Goal: Task Accomplishment & Management: Manage account settings

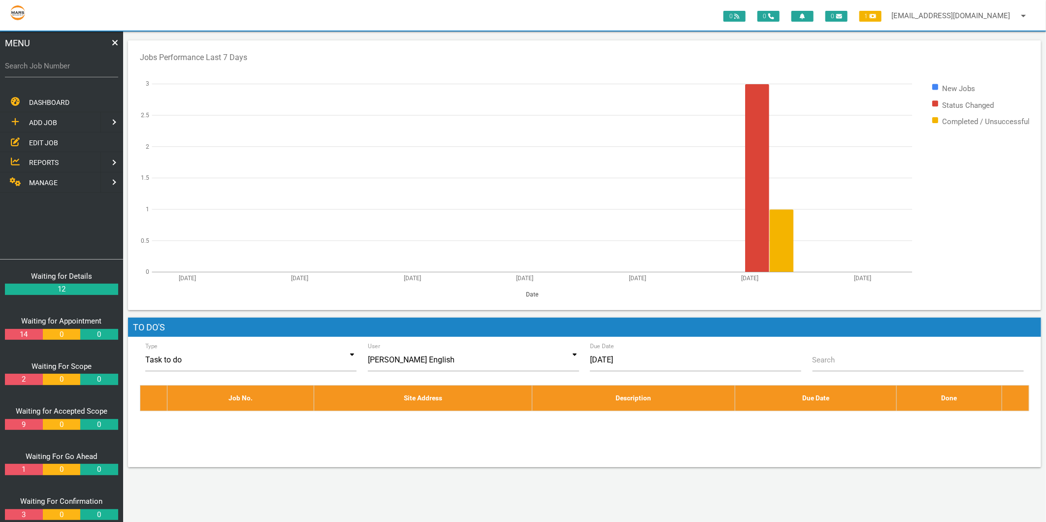
click at [13, 67] on label "Search Job Number" at bounding box center [61, 66] width 113 height 11
click at [13, 67] on input "Search Job Number" at bounding box center [61, 66] width 113 height 23
type input "1746"
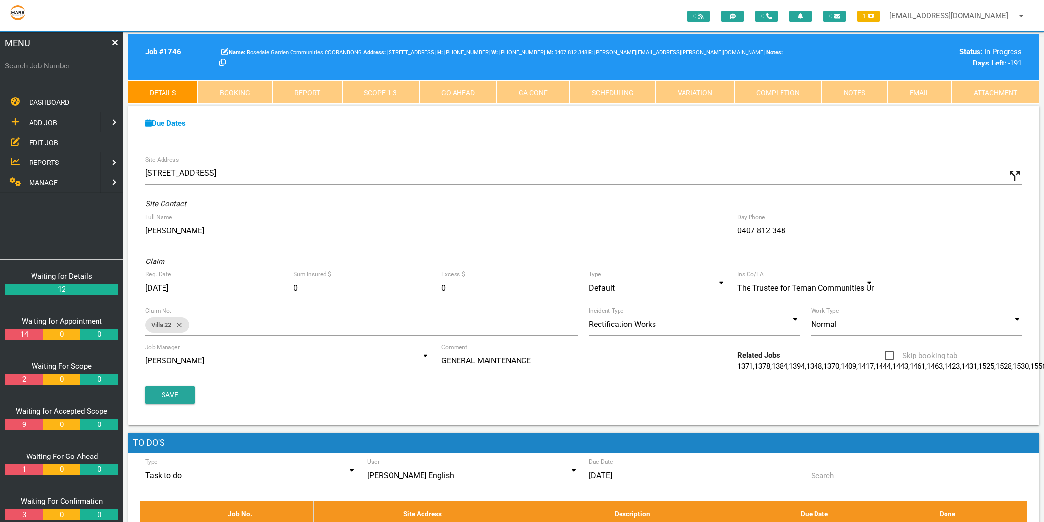
click at [28, 68] on label "Search Job Number" at bounding box center [61, 66] width 113 height 11
click at [28, 68] on input "Search Job Number" at bounding box center [61, 66] width 113 height 23
type input "1794"
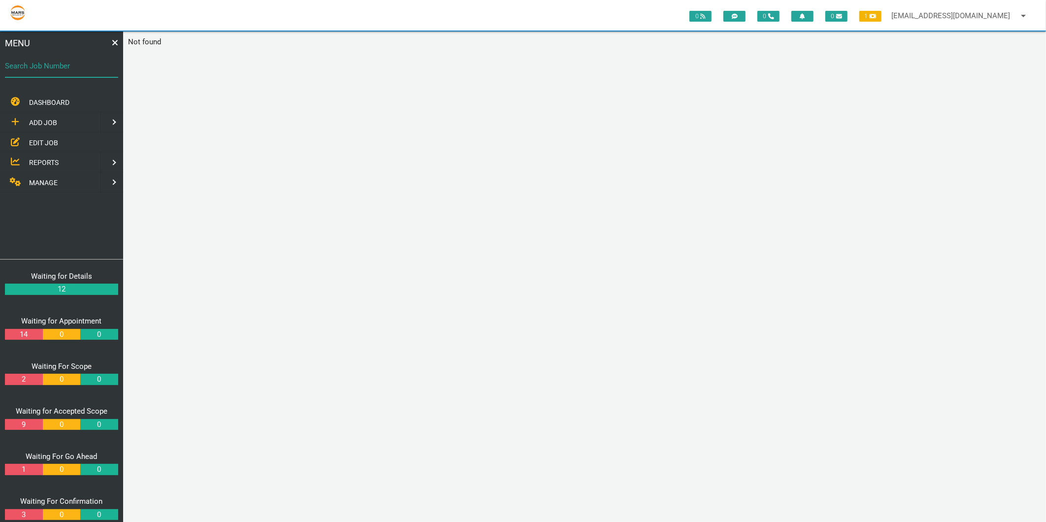
click at [76, 58] on div "Search Job Number" at bounding box center [61, 68] width 113 height 27
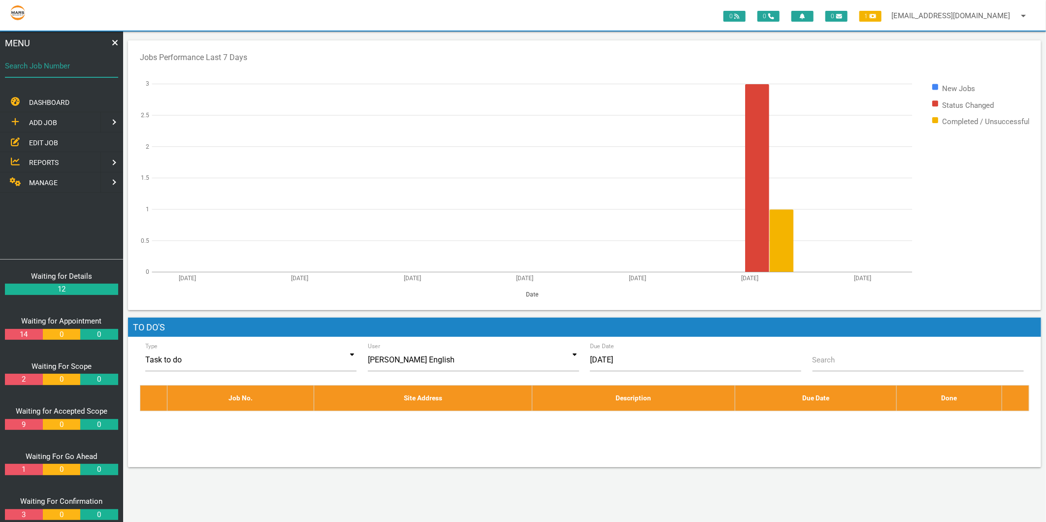
click at [75, 58] on div "Search Job Number" at bounding box center [61, 68] width 113 height 27
type input "1494"
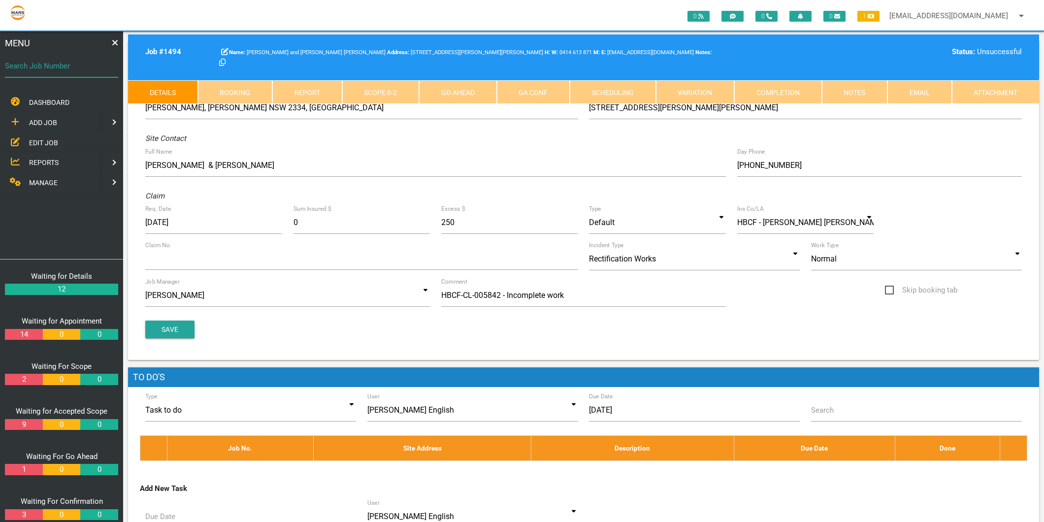
click at [75, 58] on div "Search Job Number" at bounding box center [61, 68] width 113 height 27
type input "1794"
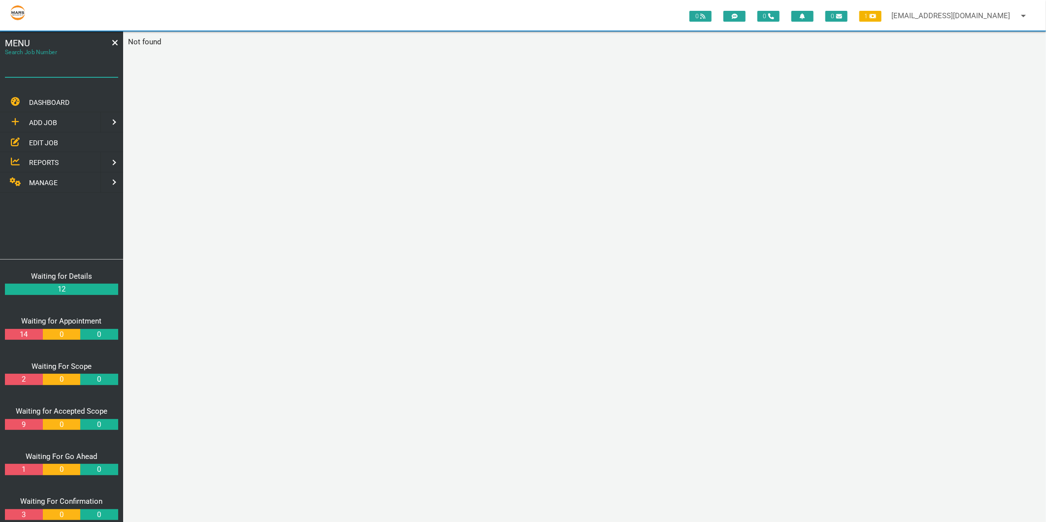
click at [75, 58] on div "Search Job Number" at bounding box center [61, 68] width 113 height 27
click at [919, 10] on link "maintenance@marsbuilding.com.au arrow_drop_down" at bounding box center [961, 16] width 148 height 32
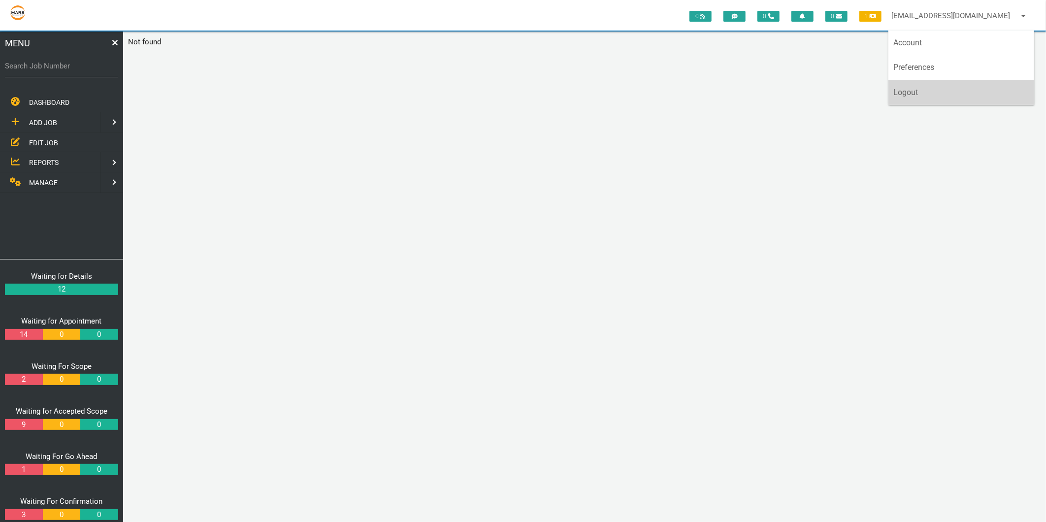
click at [924, 89] on link "Logout" at bounding box center [962, 92] width 146 height 25
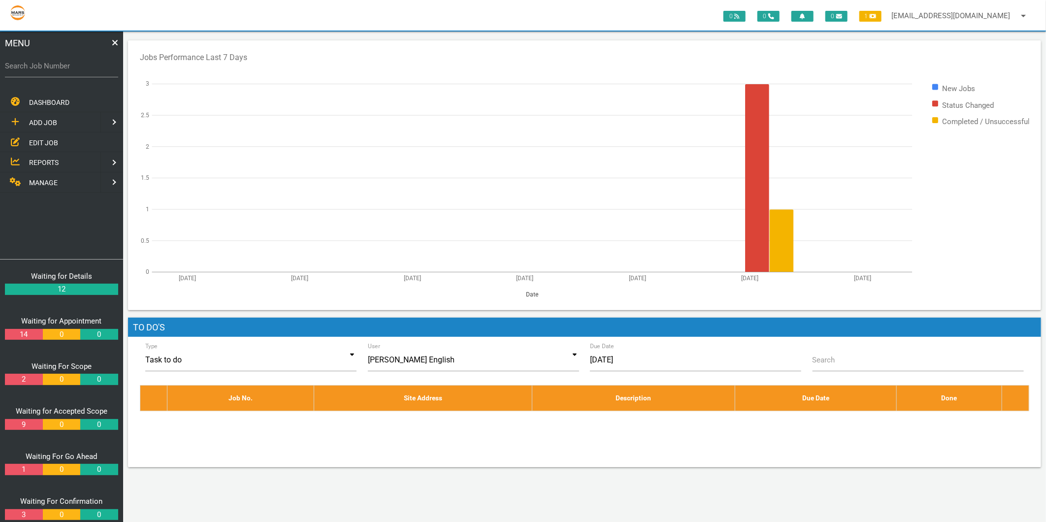
click at [71, 62] on label "Search Job Number" at bounding box center [61, 66] width 113 height 11
click at [71, 62] on input "Search Job Number" at bounding box center [61, 66] width 113 height 23
type input "1794"
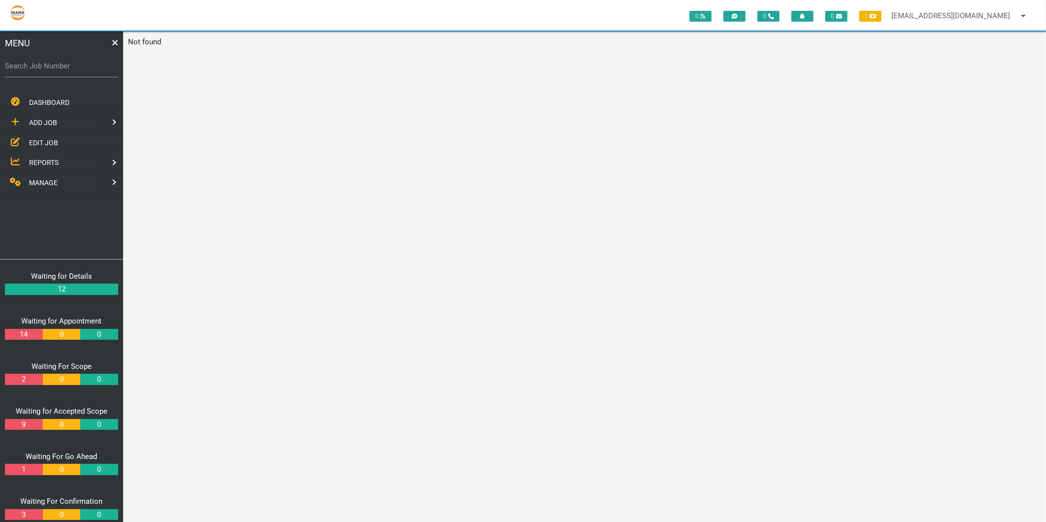
click at [69, 66] on label "Search Job Number" at bounding box center [61, 66] width 113 height 11
click at [69, 66] on input "Search Job Number" at bounding box center [61, 66] width 113 height 23
type input "1732"
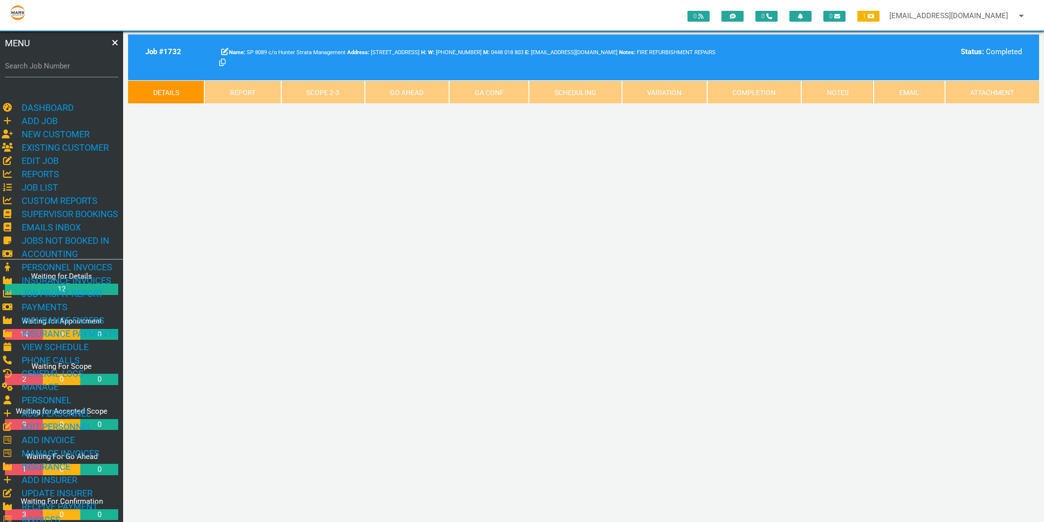
click at [69, 57] on label "Search Job Number" at bounding box center [50, 52] width 91 height 9
click at [69, 66] on input "1732" at bounding box center [61, 66] width 113 height 23
click at [57, 57] on label "Search Job Number" at bounding box center [50, 52] width 91 height 9
click at [57, 65] on input "1732" at bounding box center [61, 66] width 113 height 23
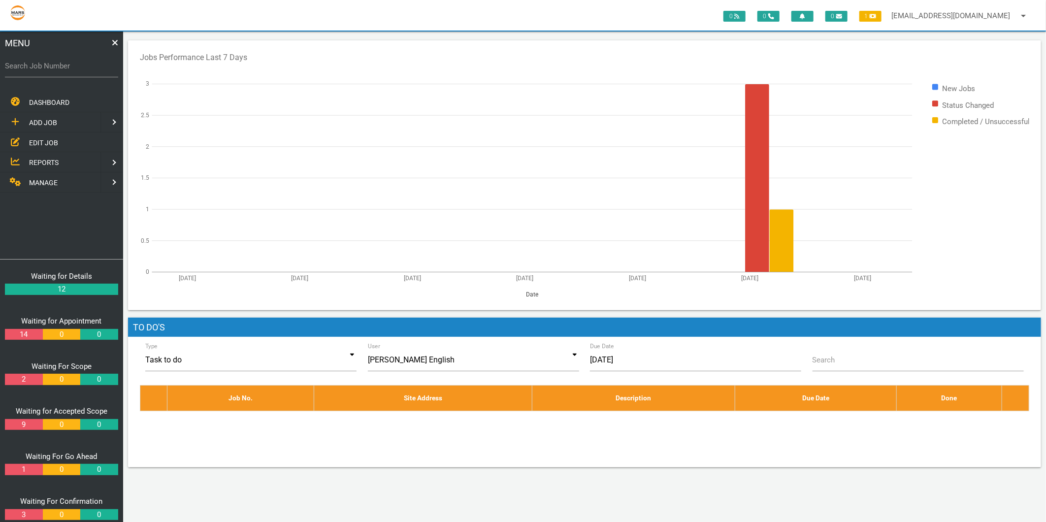
click at [67, 66] on label "Search Job Number" at bounding box center [61, 66] width 113 height 11
click at [67, 66] on input "Search Job Number" at bounding box center [61, 66] width 113 height 23
type input "1732"
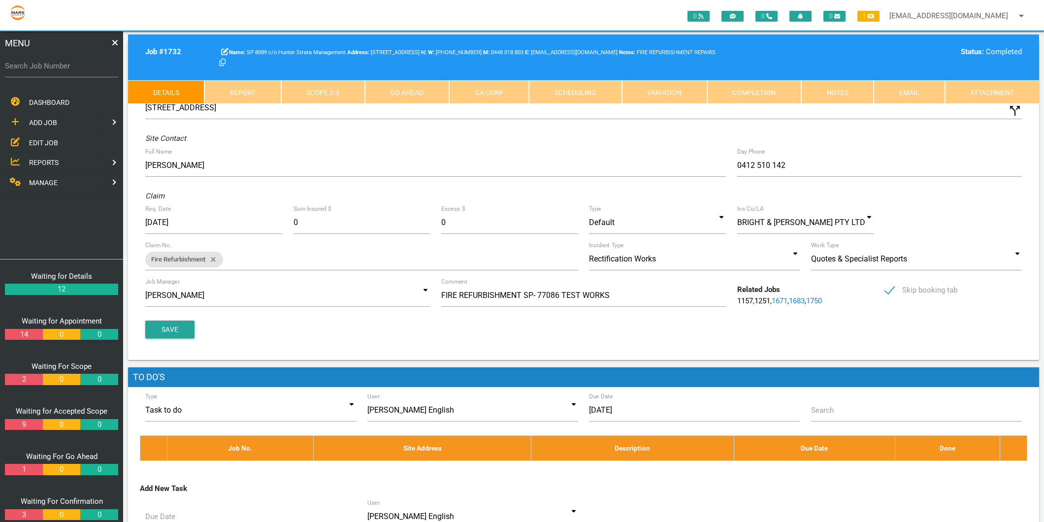
click at [337, 97] on link "Scope 2 - 3" at bounding box center [323, 92] width 84 height 24
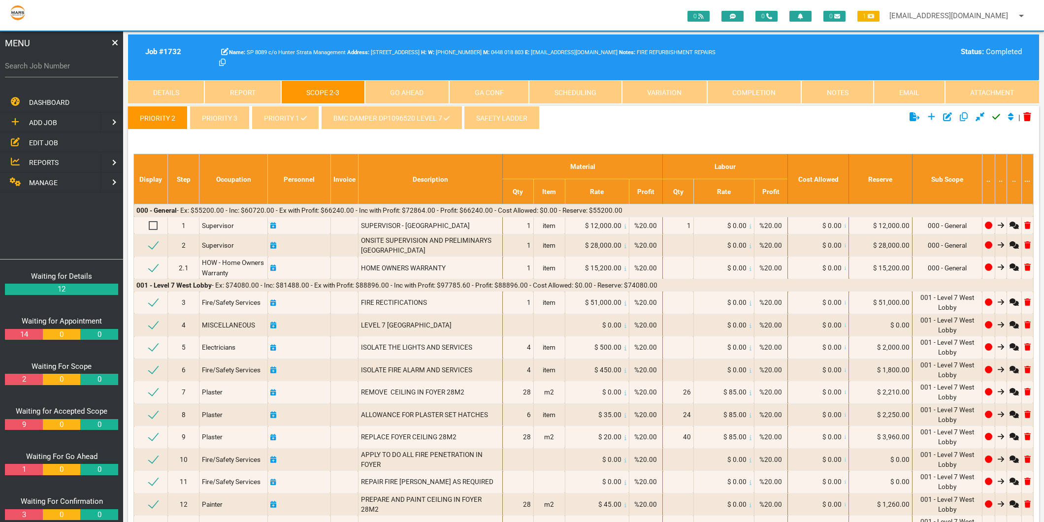
click at [291, 115] on link "priority 1" at bounding box center [285, 118] width 67 height 24
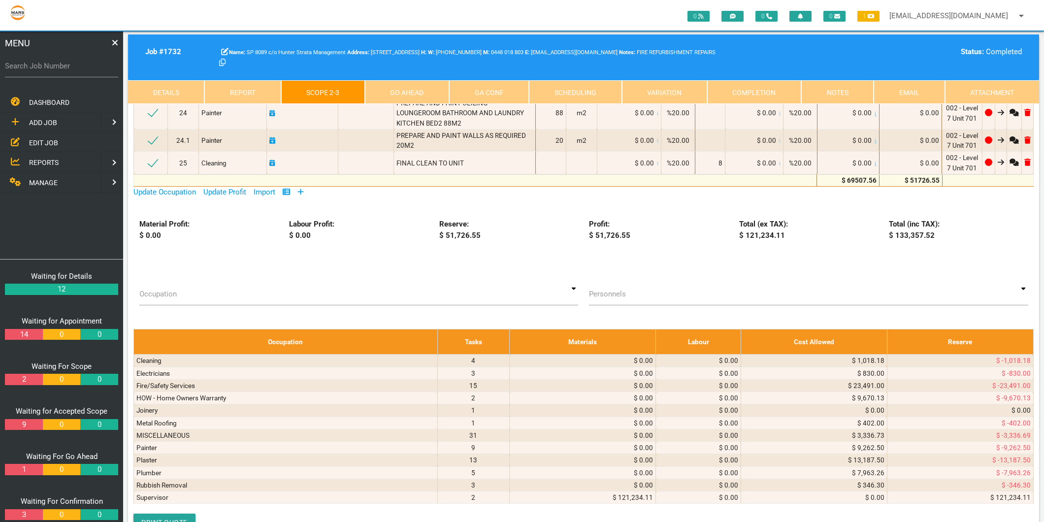
scroll to position [4488, 0]
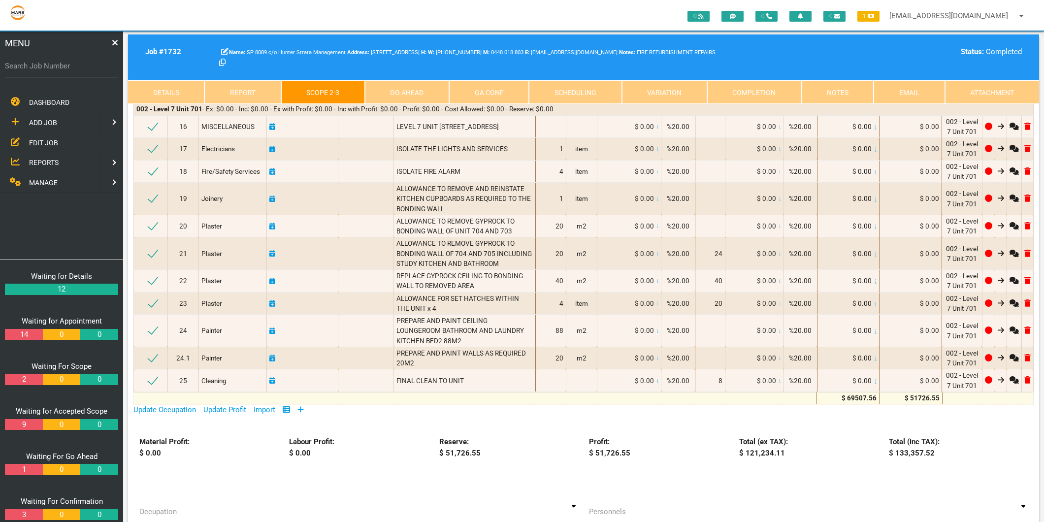
click at [303, 406] on icon at bounding box center [301, 409] width 6 height 7
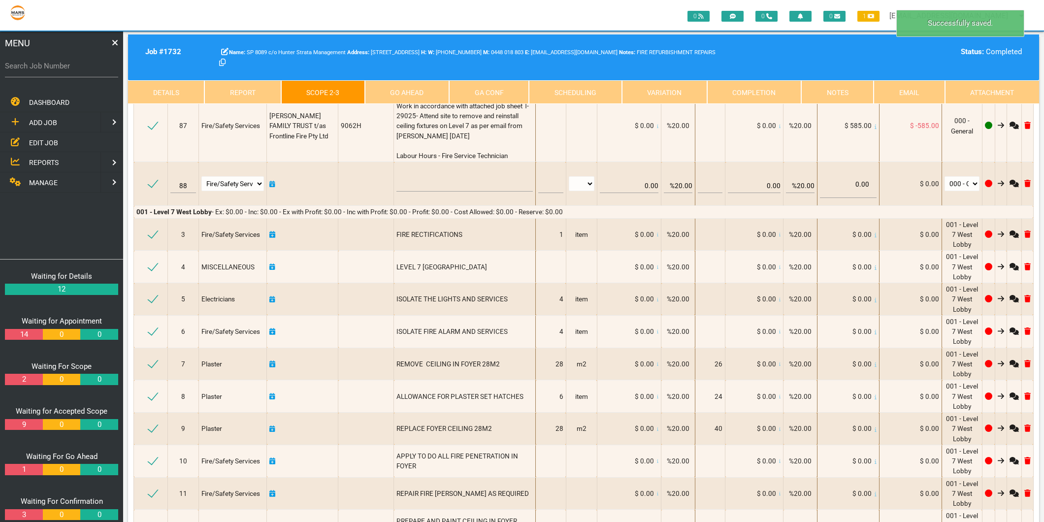
scroll to position [3831, 0]
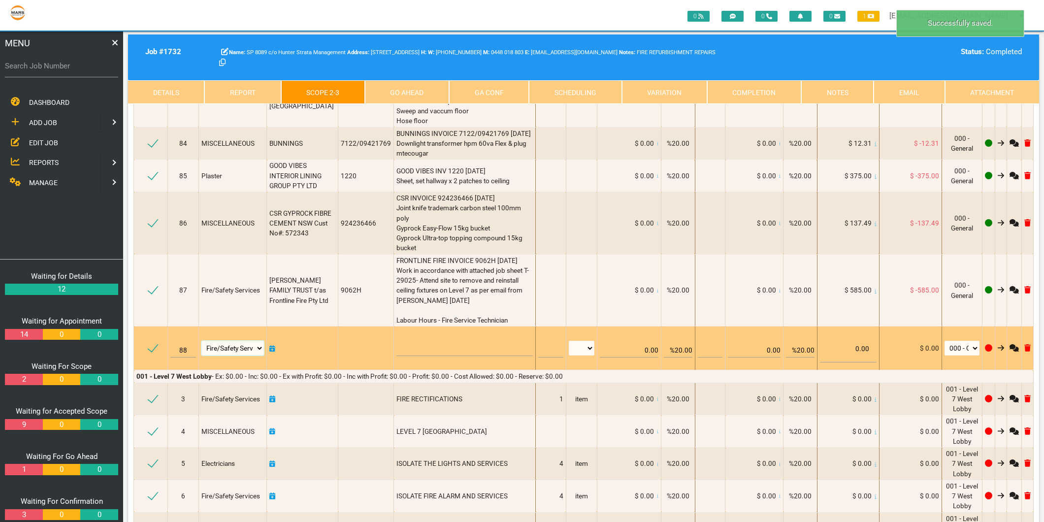
click at [244, 341] on select "Air Conditioning Asbestos Removal Awnings Blinds Bricklayers Building Inspectio…" at bounding box center [232, 348] width 63 height 15
select select "Electricians"
click at [202, 341] on select "Air Conditioning Asbestos Removal Awnings Blinds Bricklayers Building Inspectio…" at bounding box center [232, 348] width 63 height 15
click at [450, 334] on textarea at bounding box center [465, 345] width 136 height 22
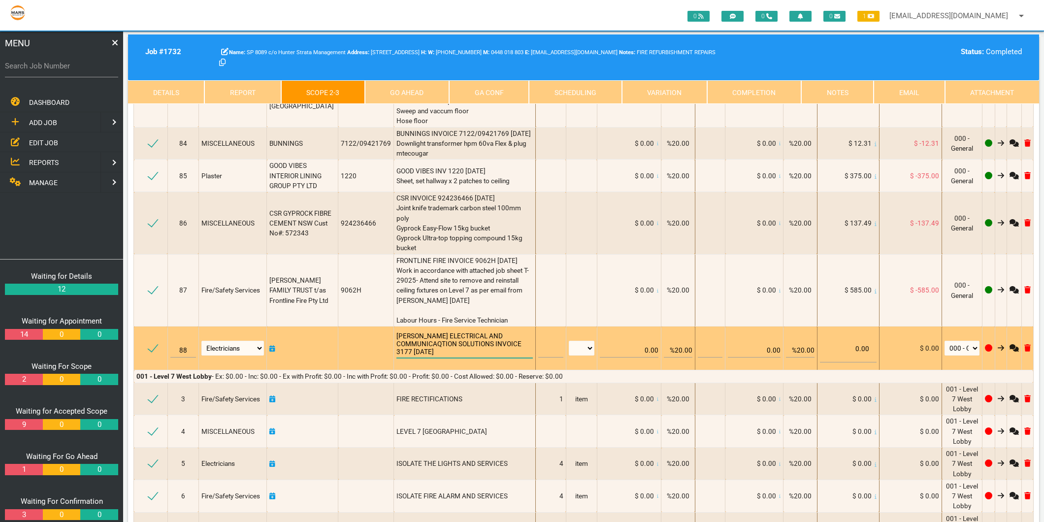
scroll to position [0, 0]
click at [466, 328] on textarea "MATT BAILEY ELECTRICAL AND COMMUNICAQTION SOLUTIONS INVOICE 3177 31/7/25 Materi…" at bounding box center [465, 345] width 136 height 35
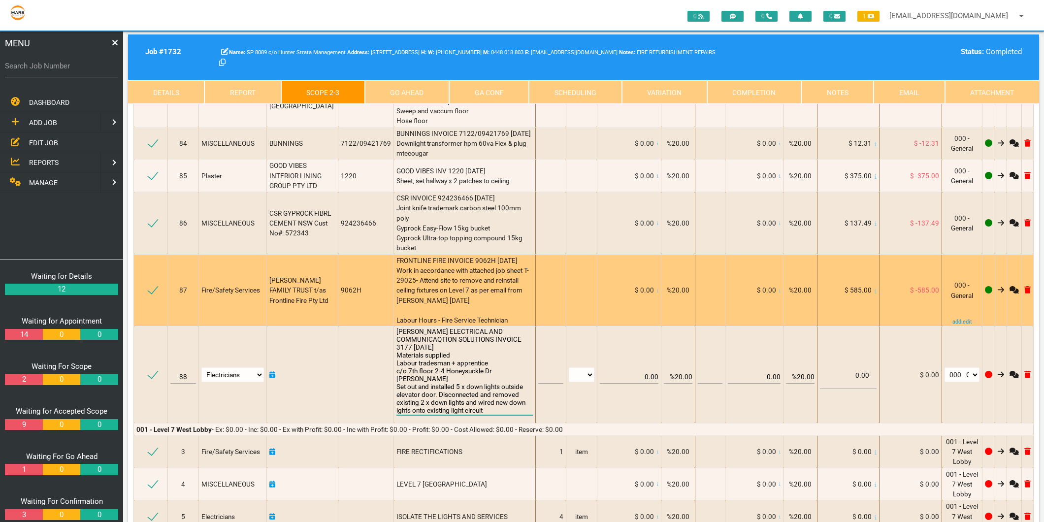
type textarea "MATT BAILEY ELECTRICAL AND COMMUNICAQTION SOLUTIONS INVOICE 3177 31/7/25 Materi…"
click at [457, 257] on span "FRONTLINE FIRE INVOICE 9062H 8/1/2025 Work in accordance with attached job shee…" at bounding box center [463, 291] width 133 height 68
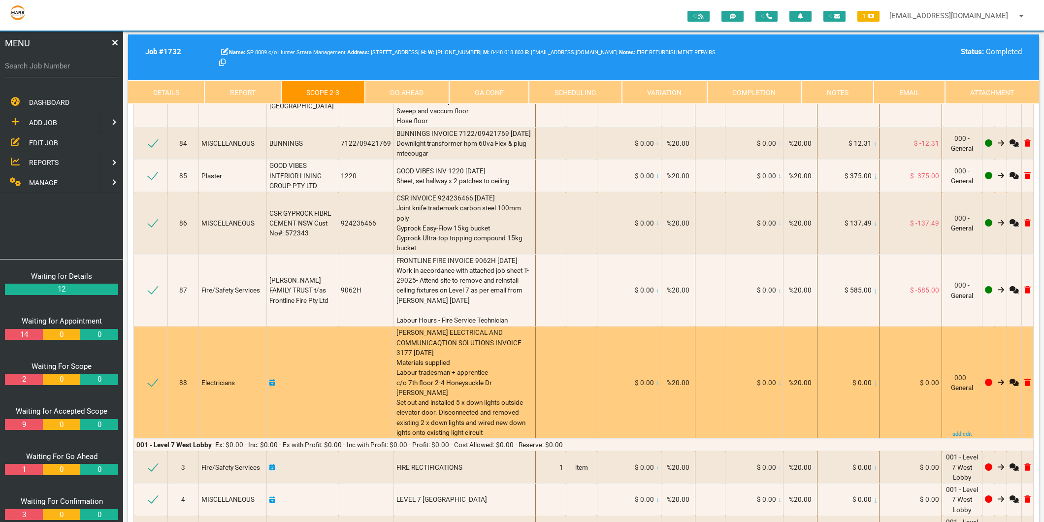
click at [875, 381] on icon at bounding box center [876, 383] width 2 height 5
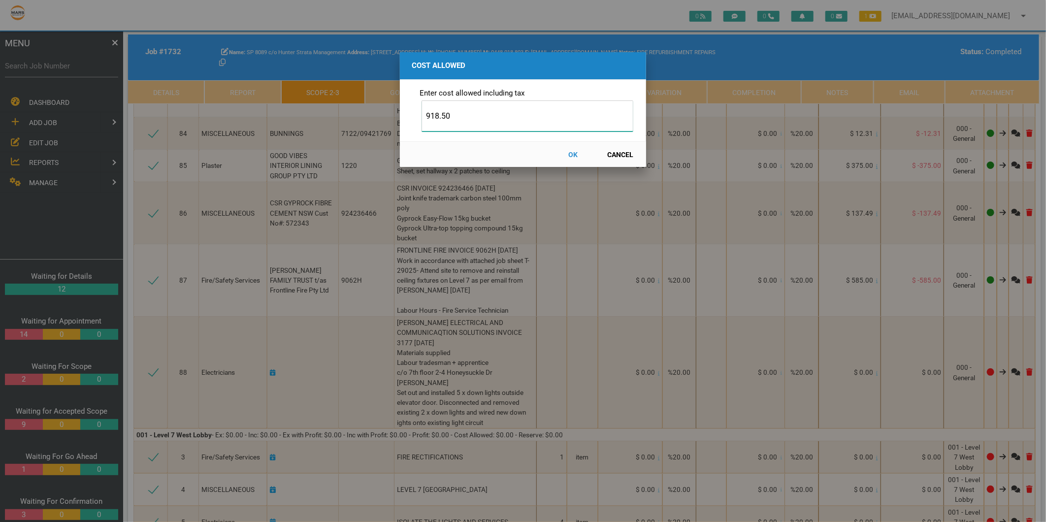
type input "918.50"
click at [569, 151] on button "OK" at bounding box center [573, 154] width 43 height 17
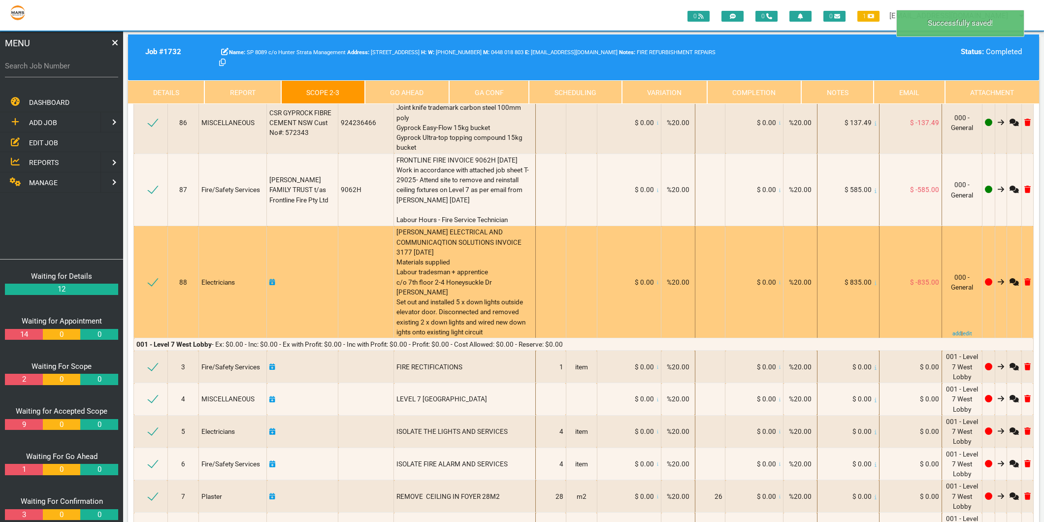
click at [273, 279] on icon at bounding box center [272, 282] width 6 height 7
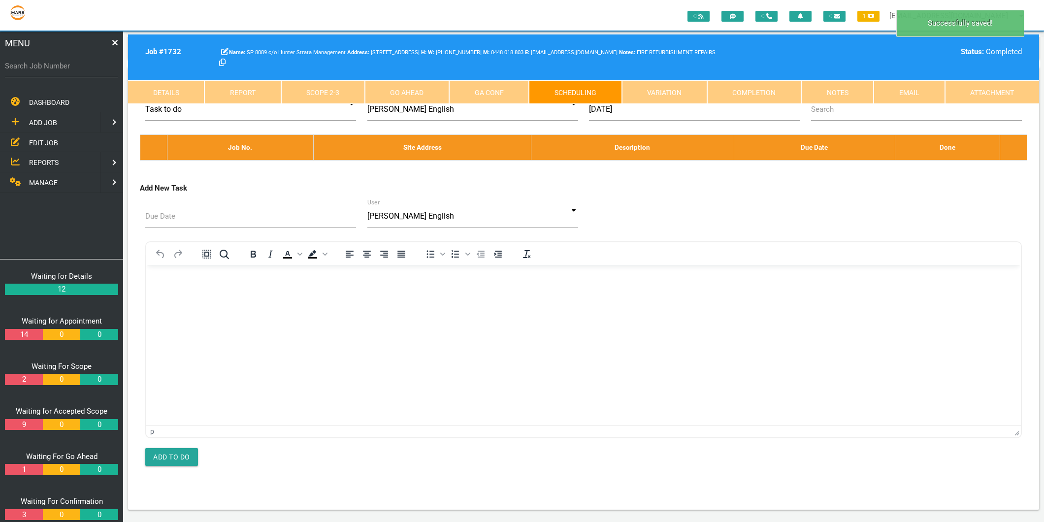
scroll to position [0, 0]
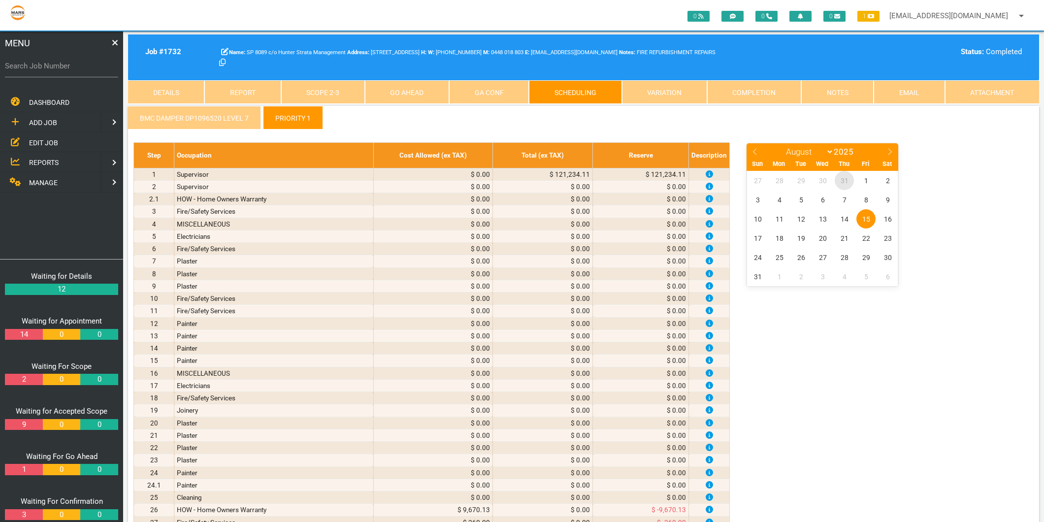
click at [843, 178] on span "31" at bounding box center [844, 180] width 19 height 19
select select "6"
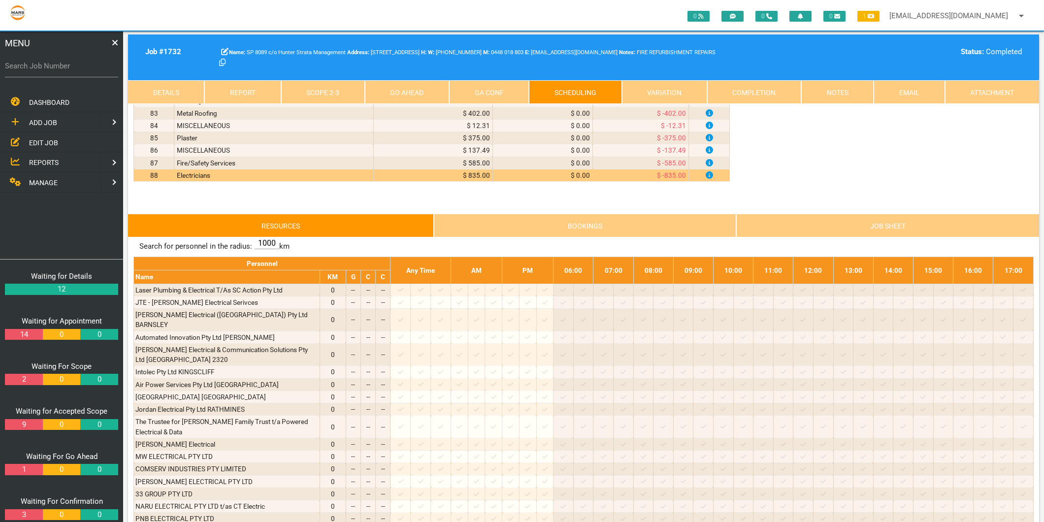
scroll to position [1204, 0]
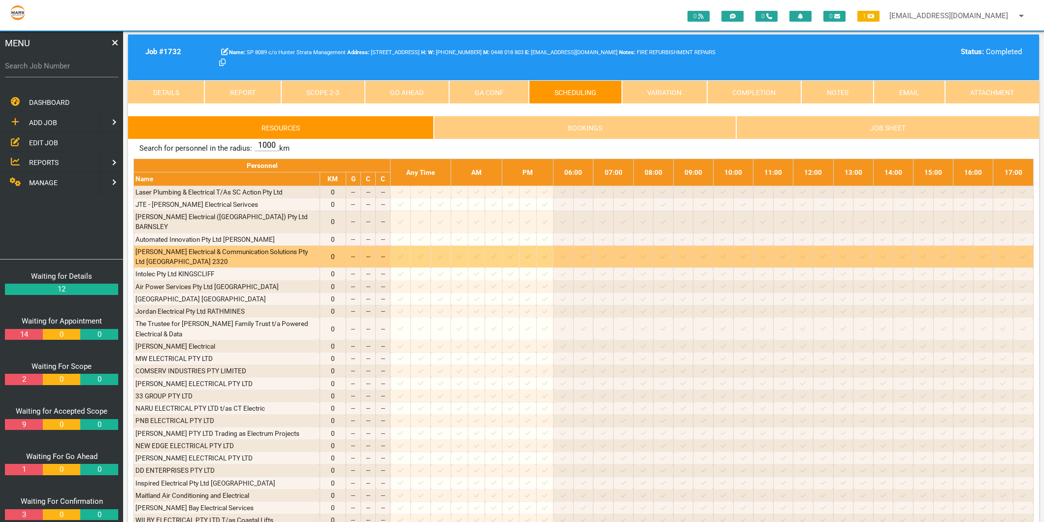
click at [403, 255] on icon at bounding box center [400, 257] width 5 height 4
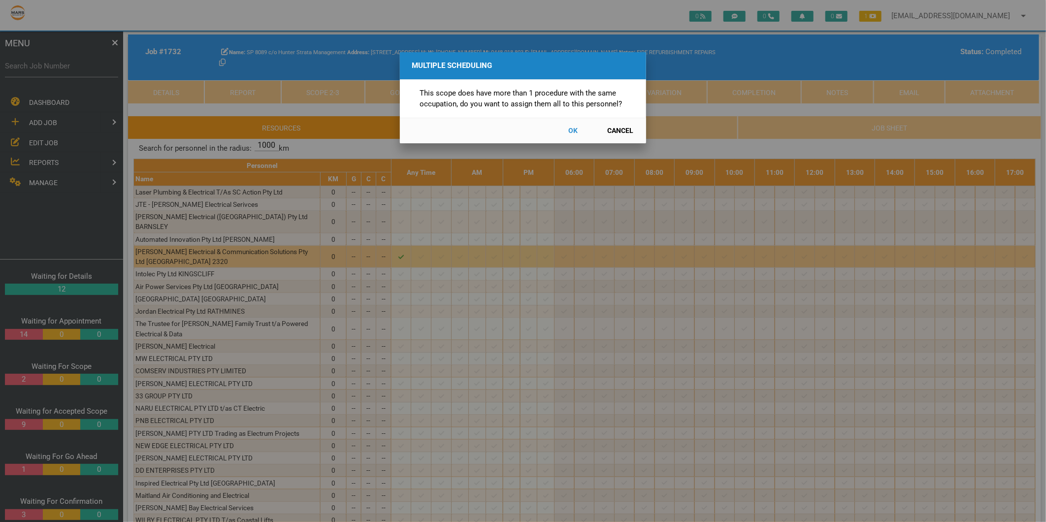
click at [626, 129] on button "Cancel" at bounding box center [620, 130] width 43 height 17
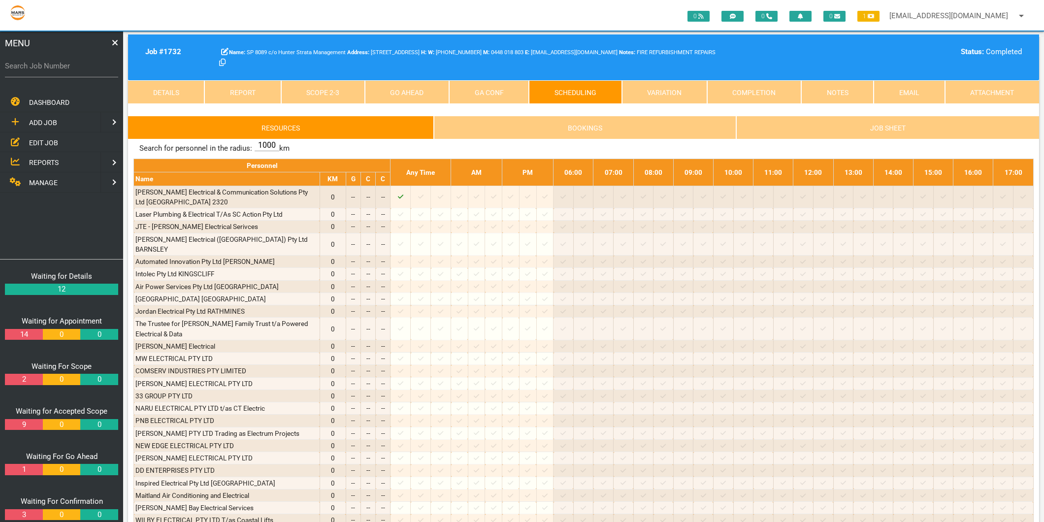
click at [340, 86] on link "Scope 2 - 3" at bounding box center [323, 92] width 84 height 24
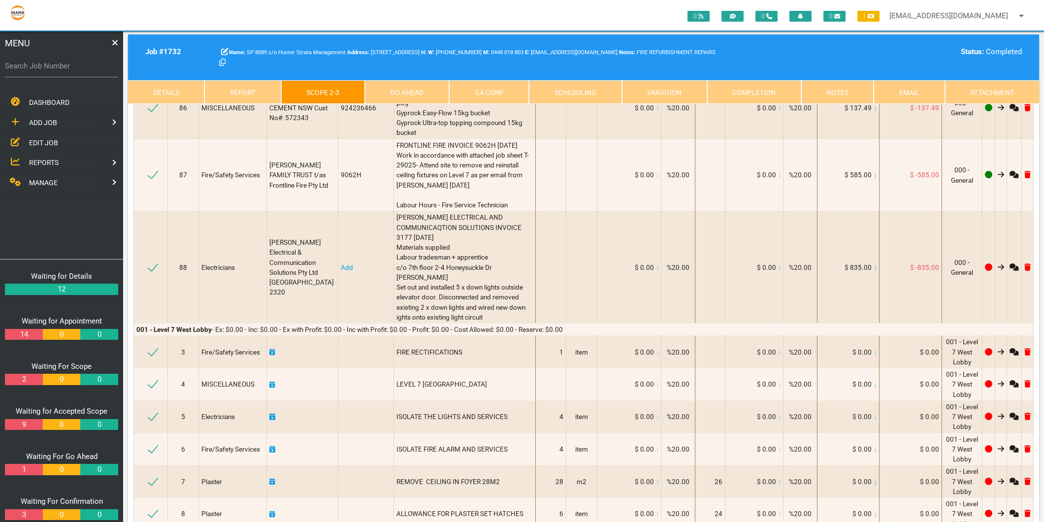
scroll to position [3941, 0]
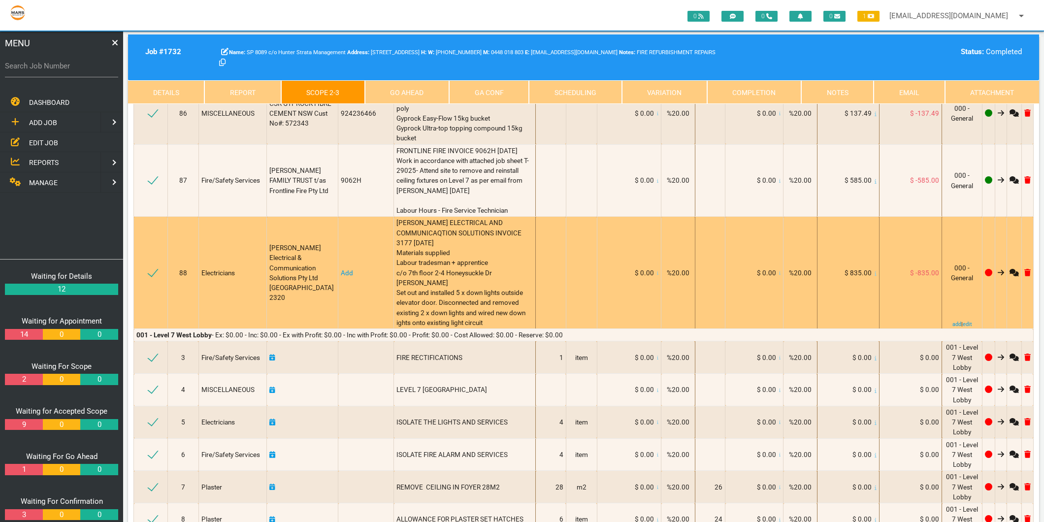
click at [342, 269] on link "Add" at bounding box center [347, 273] width 12 height 8
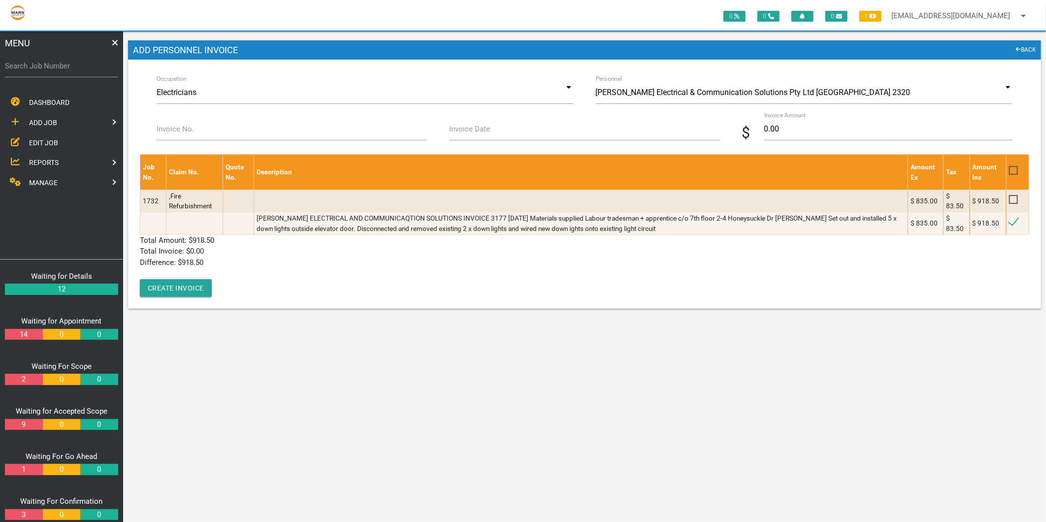
click at [191, 124] on label "Invoice No." at bounding box center [175, 129] width 37 height 11
click at [191, 124] on input "Invoice No." at bounding box center [292, 129] width 270 height 23
type input "3177"
click at [488, 121] on input "Invoice Date" at bounding box center [584, 129] width 270 height 23
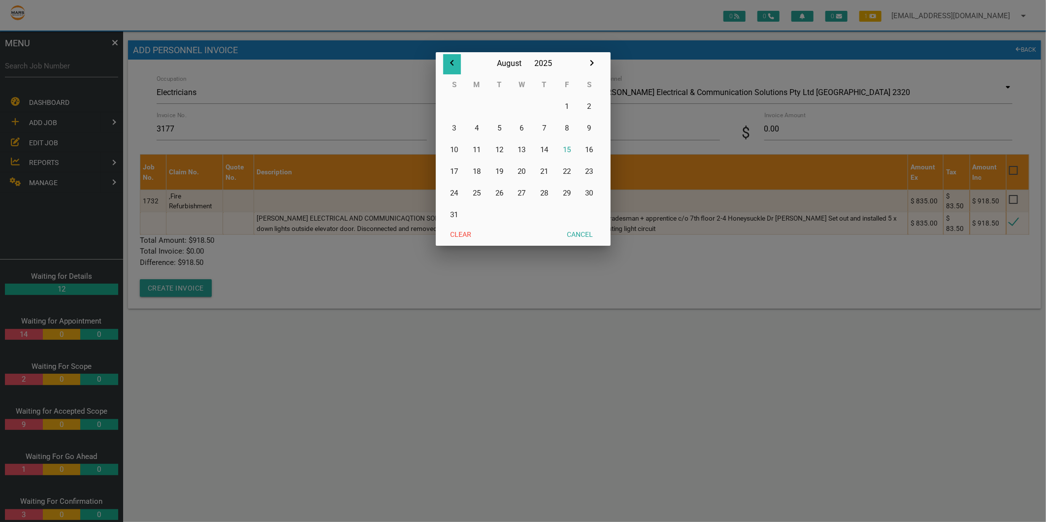
click at [455, 60] on icon "button" at bounding box center [452, 63] width 12 height 12
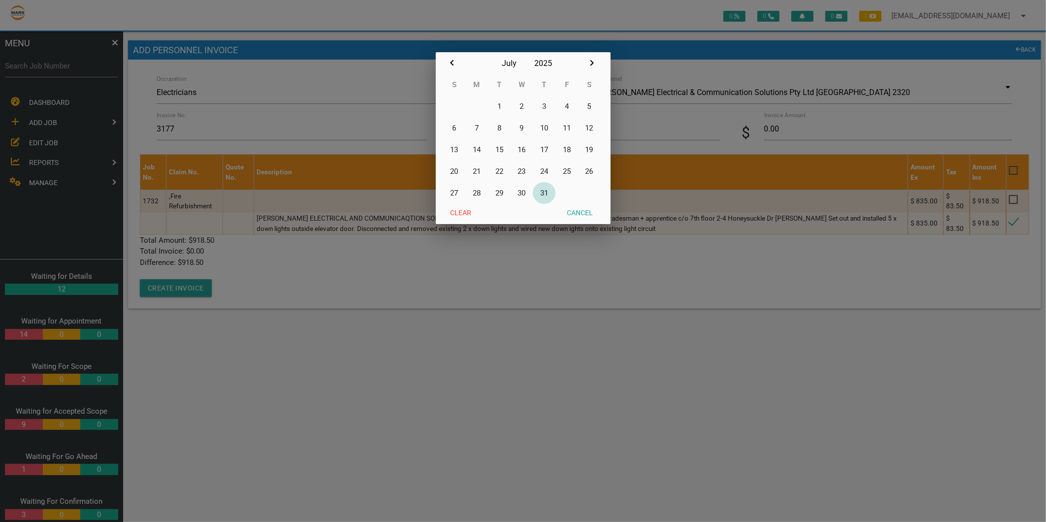
click at [546, 194] on button "31" at bounding box center [544, 193] width 23 height 22
type input "31/07/2025"
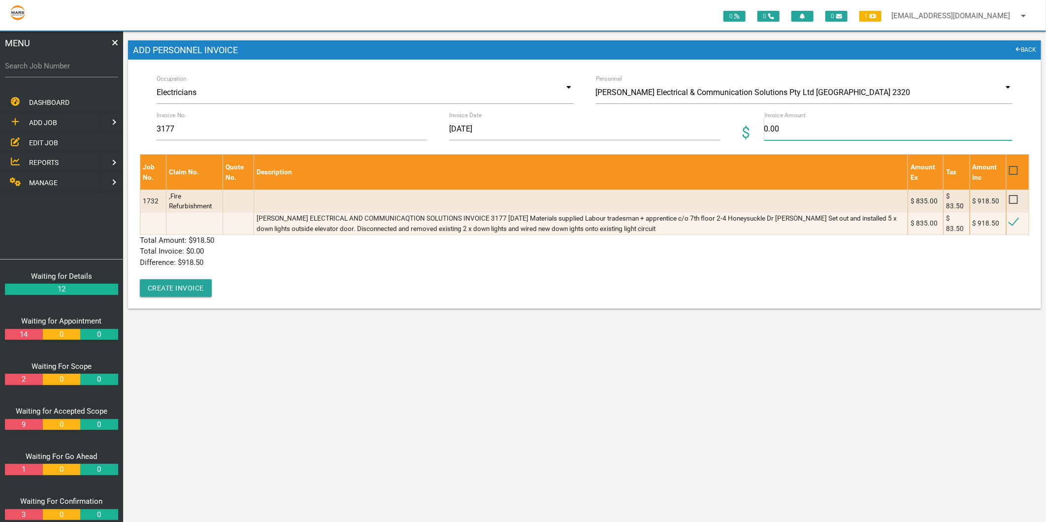
click at [779, 136] on input "0.00" at bounding box center [889, 129] width 248 height 23
type input "918.50"
click at [334, 278] on div "Job No. Claim No. Quote No. Description Amount Ex Tax Amount Inc 1732 ,Fire Ref…" at bounding box center [585, 225] width 890 height 143
click at [156, 293] on button "Create Invoice" at bounding box center [176, 288] width 72 height 18
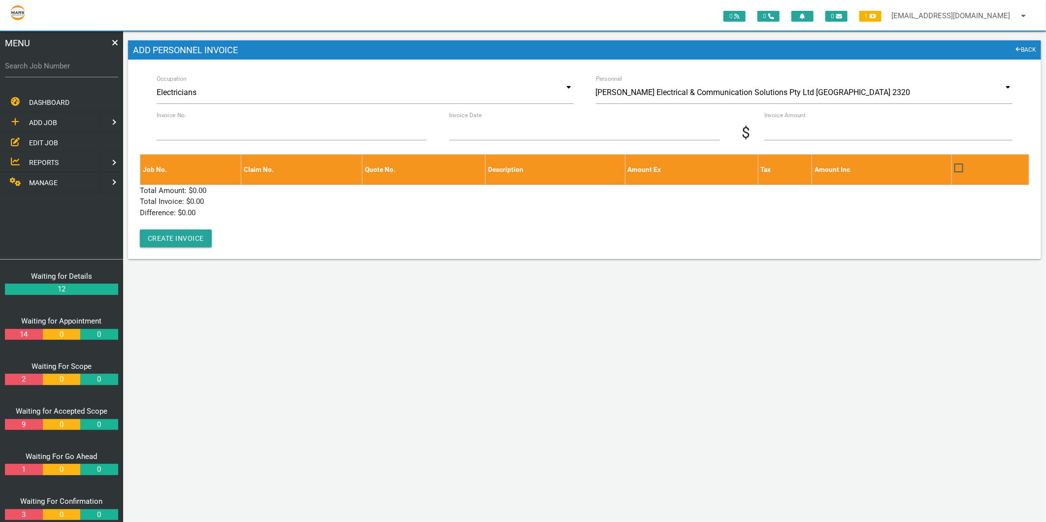
click at [33, 61] on label "Search Job Number" at bounding box center [61, 66] width 113 height 11
click at [33, 60] on input "Search Job Number" at bounding box center [61, 66] width 113 height 23
type input "1743"
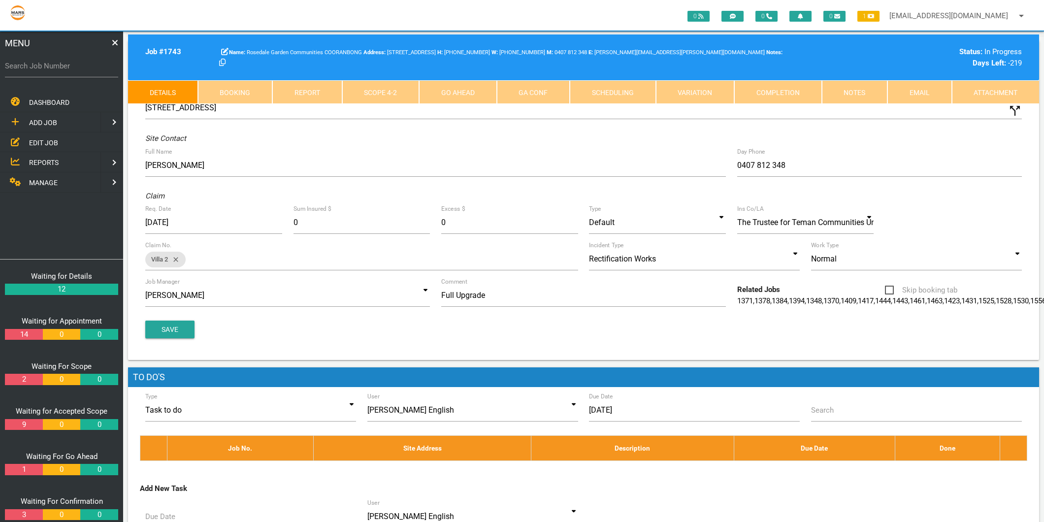
click at [365, 94] on link "Scope 4 - 2" at bounding box center [380, 92] width 77 height 24
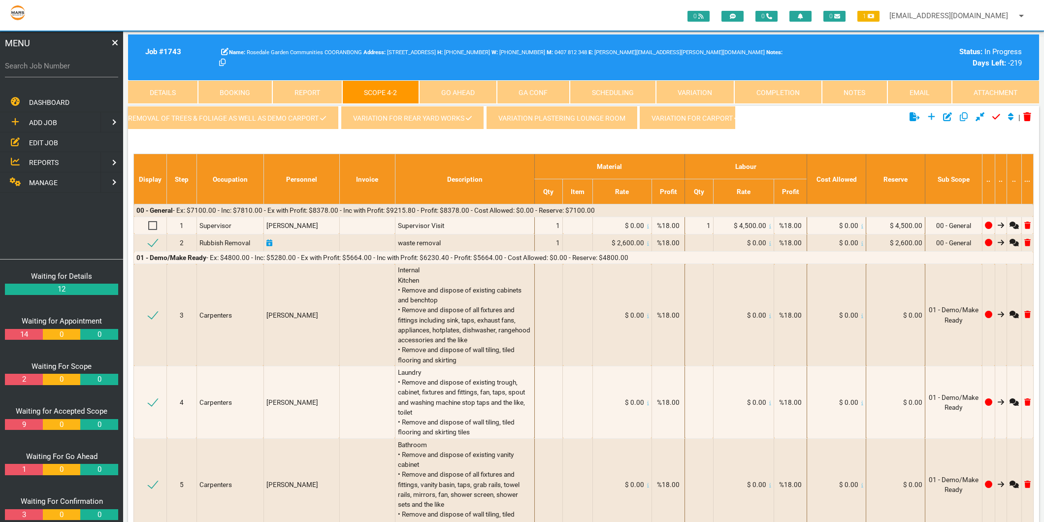
scroll to position [0, 320]
click at [724, 119] on icon at bounding box center [727, 118] width 6 height 7
click at [682, 112] on link "Variation for Carport" at bounding box center [685, 118] width 113 height 24
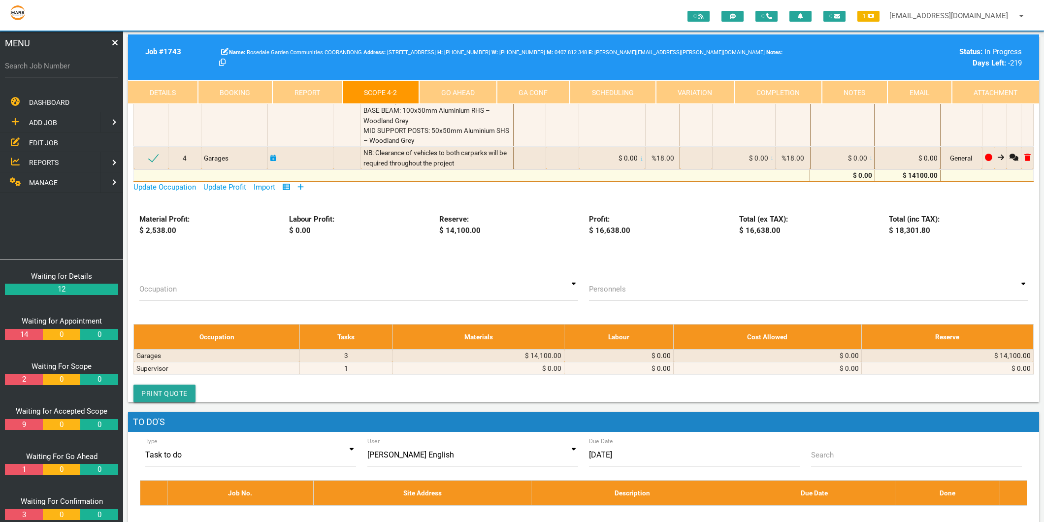
scroll to position [328, 0]
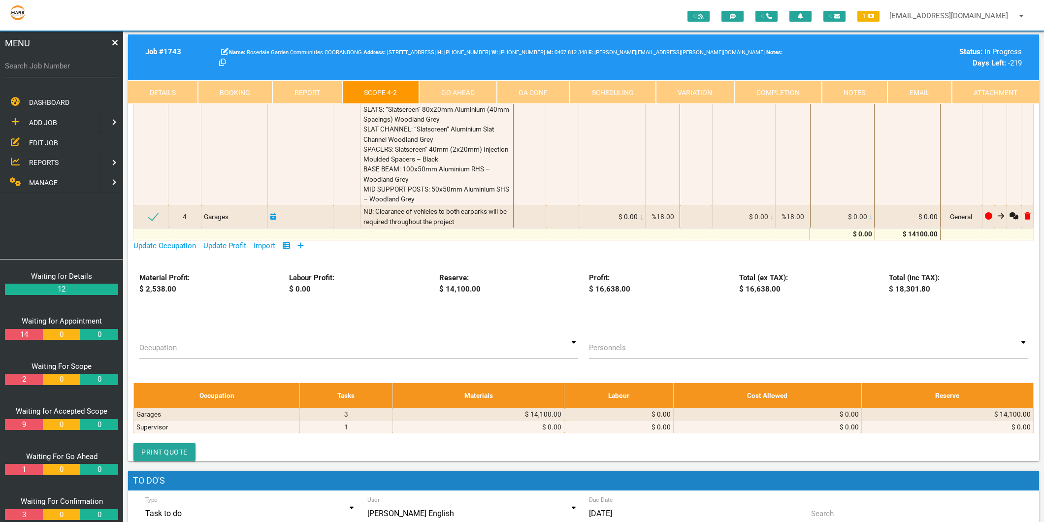
click at [303, 249] on icon at bounding box center [301, 246] width 6 height 6
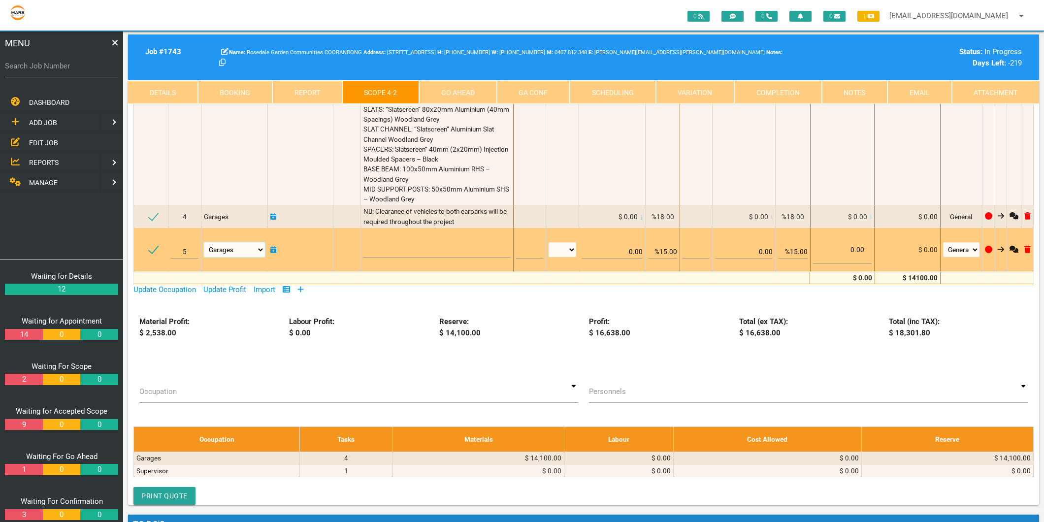
click at [232, 257] on select "Air Conditioning Asbestos Removal Awnings Blinds Bricklayers Building Inspectio…" at bounding box center [234, 249] width 61 height 15
select select "MISCELLANEOUS"
click at [204, 257] on select "Air Conditioning Asbestos Removal Awnings Blinds Bricklayers Building Inspectio…" at bounding box center [234, 249] width 61 height 15
click at [397, 258] on textarea at bounding box center [437, 246] width 147 height 22
click at [503, 258] on textarea "AUSIPORTS HOME IMPROVMENTS INVOICE 12/8/2025" at bounding box center [437, 246] width 147 height 22
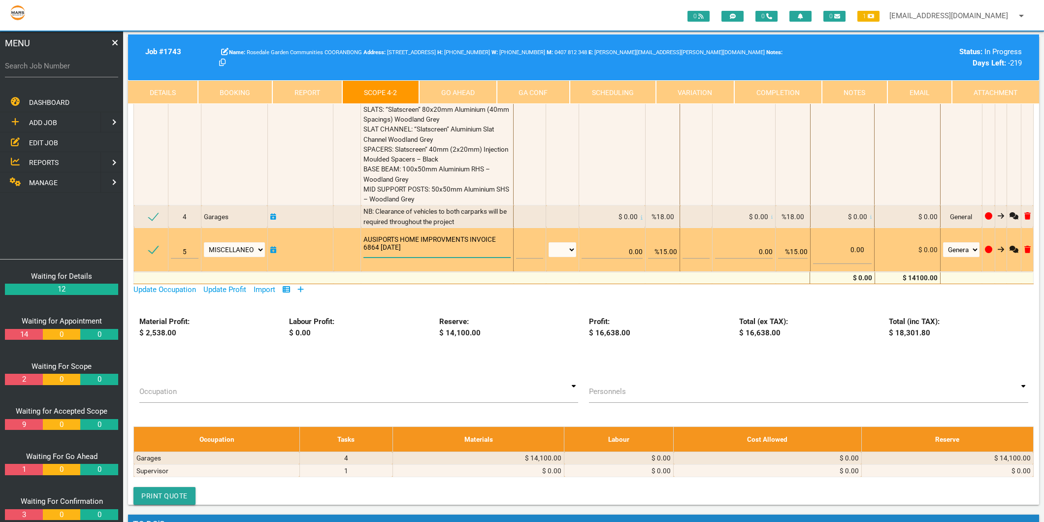
click at [462, 258] on textarea "AUSIPORTS HOME IMPROVMENTS INVOICE 6864 12/8/2025" at bounding box center [437, 246] width 147 height 22
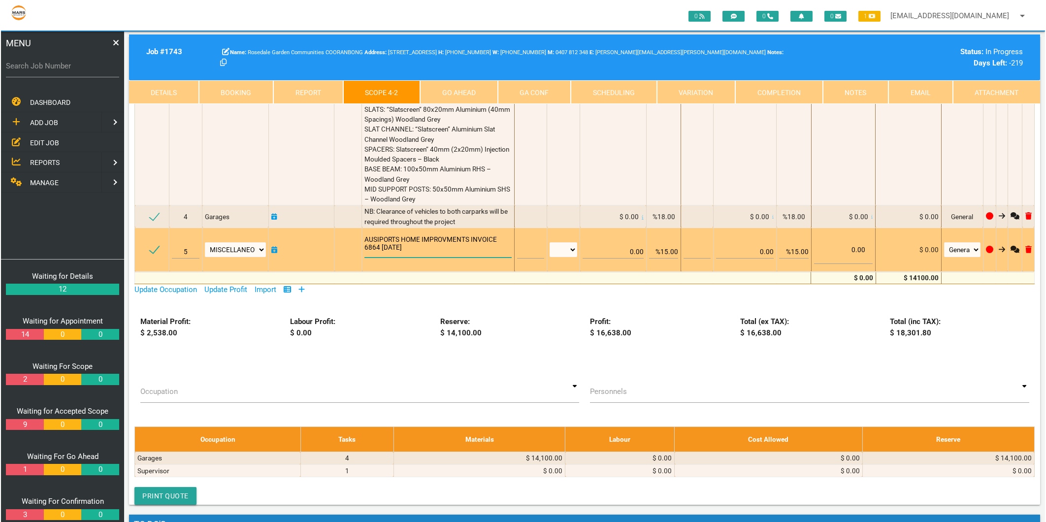
scroll to position [0, 0]
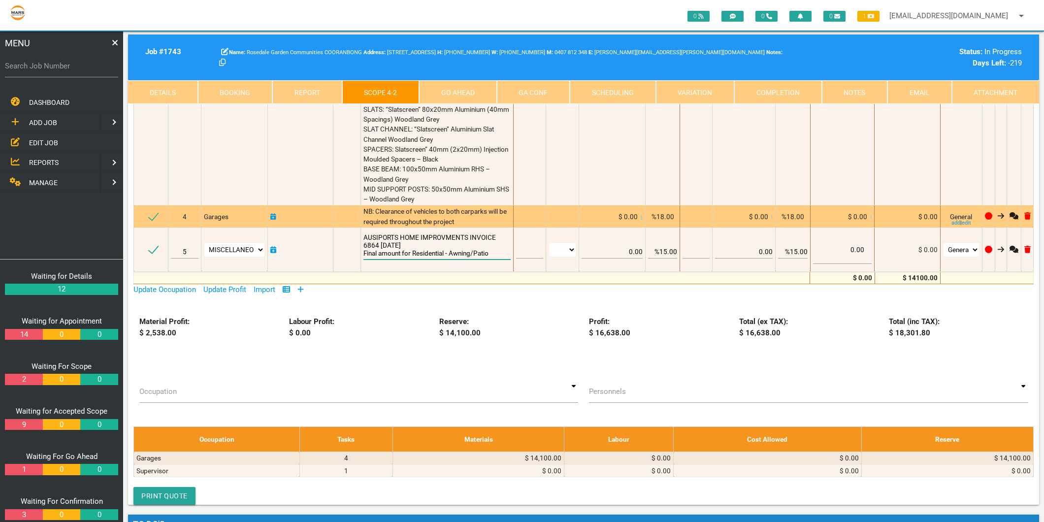
type textarea "AUSIPORTS HOME IMPROVMENTS INVOICE 6864 12/8/2025 Final amount for Residential …"
click at [469, 227] on div "NB: Clearance of vehicles to both carparks will be required throughout the proj…" at bounding box center [437, 216] width 147 height 20
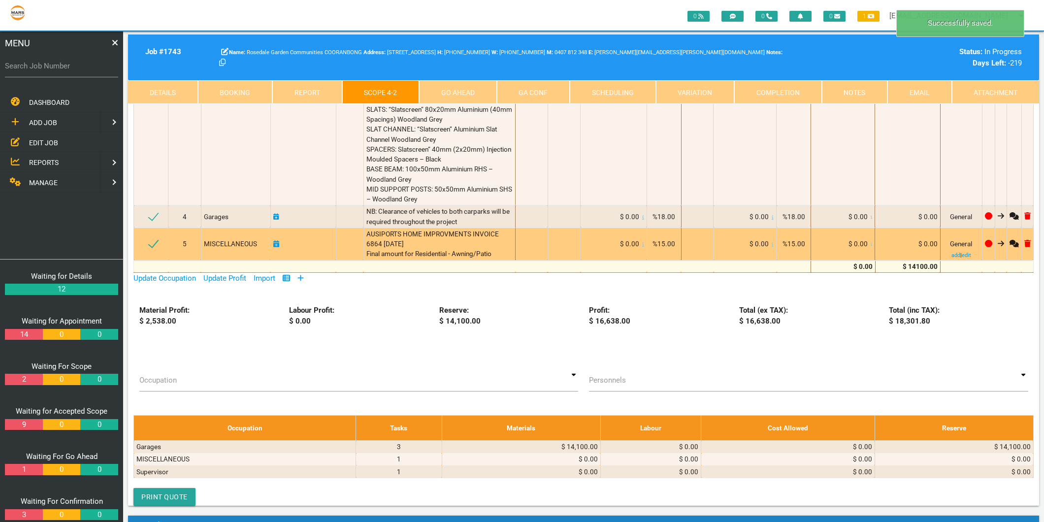
click at [871, 247] on icon at bounding box center [872, 244] width 2 height 5
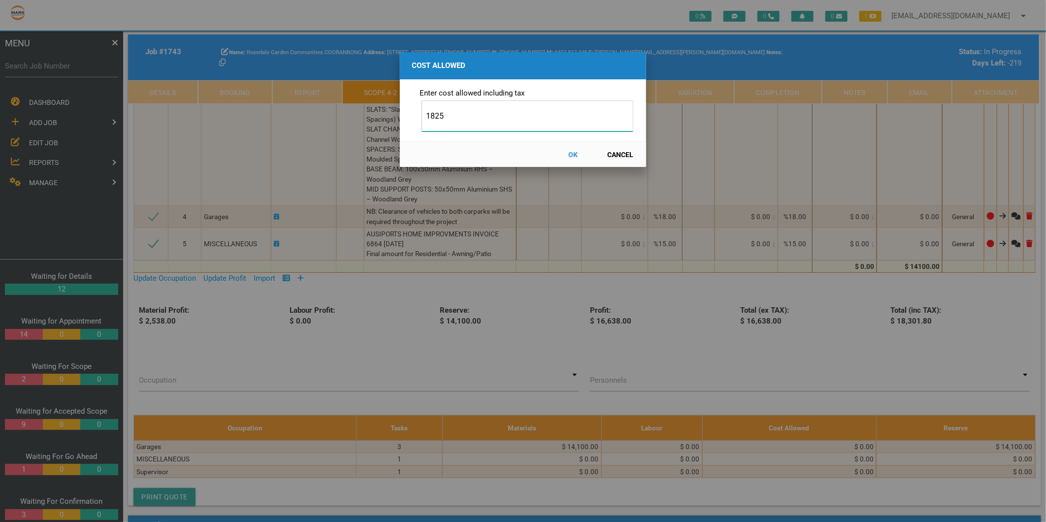
type input "1825"
click at [570, 153] on button "OK" at bounding box center [573, 154] width 43 height 17
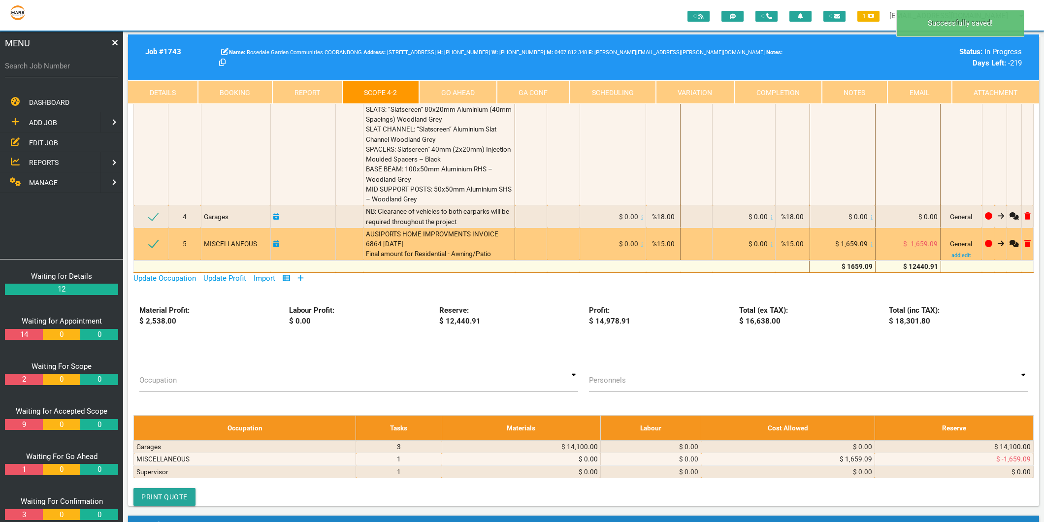
click at [278, 247] on icon at bounding box center [276, 243] width 6 height 7
select select "7"
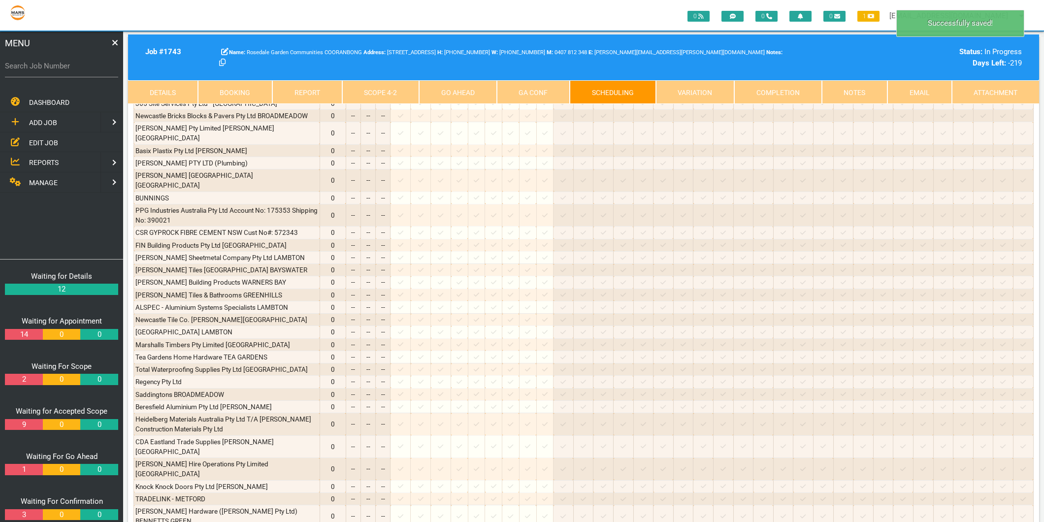
scroll to position [0, 0]
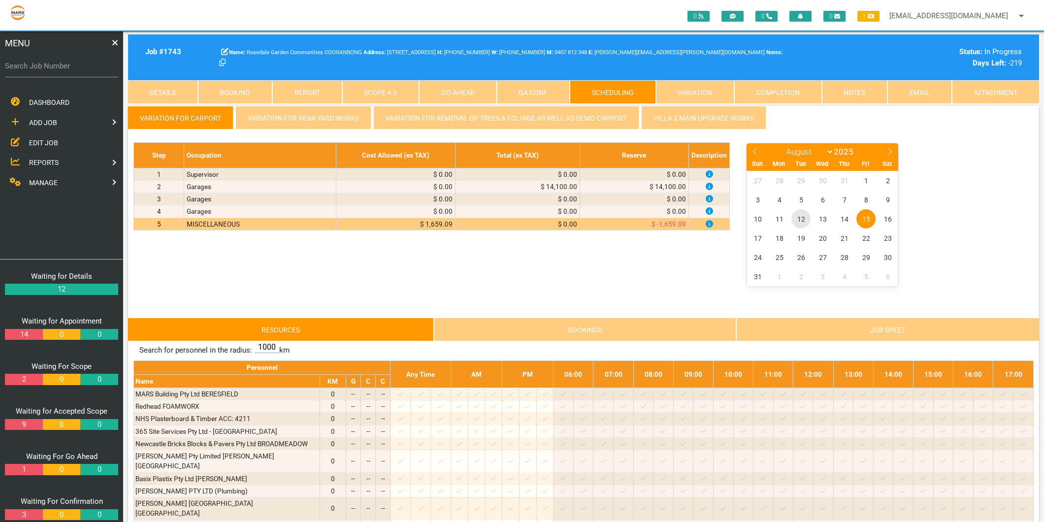
click at [798, 222] on span "12" at bounding box center [801, 218] width 19 height 19
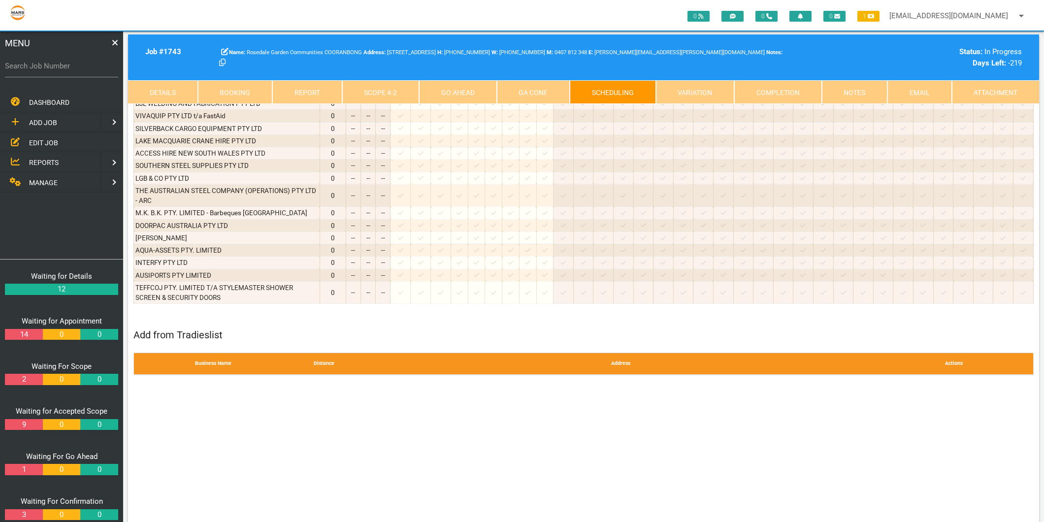
scroll to position [1642, 0]
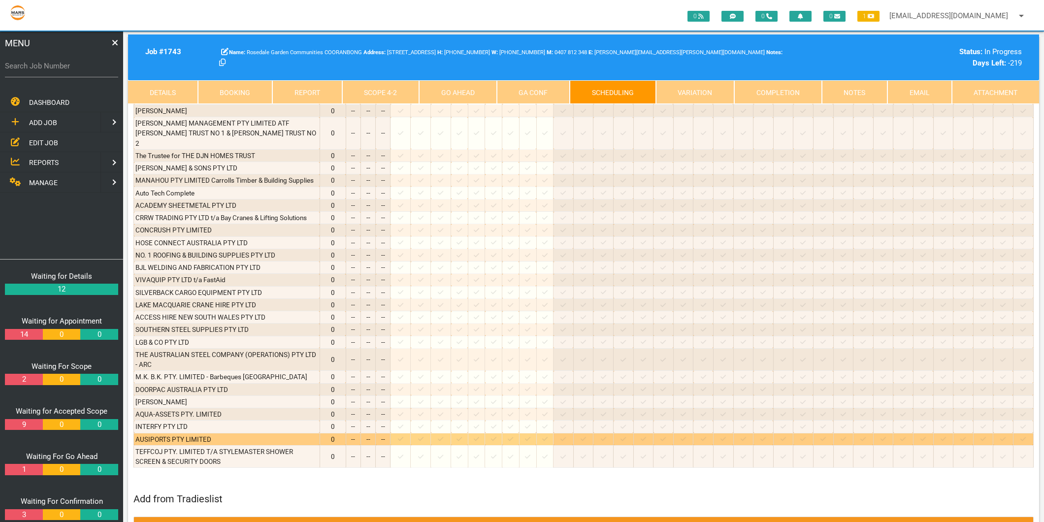
click at [403, 436] on icon at bounding box center [400, 439] width 5 height 6
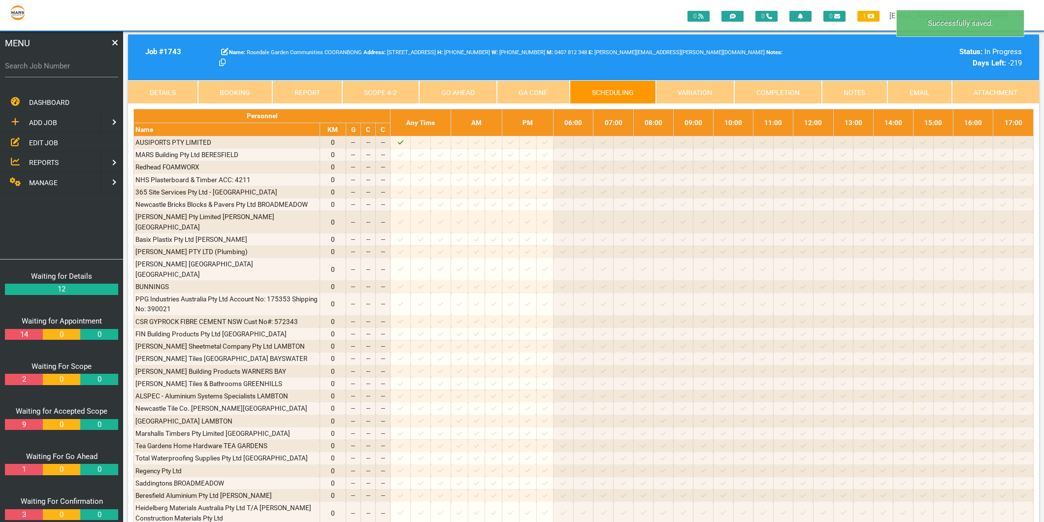
scroll to position [0, 0]
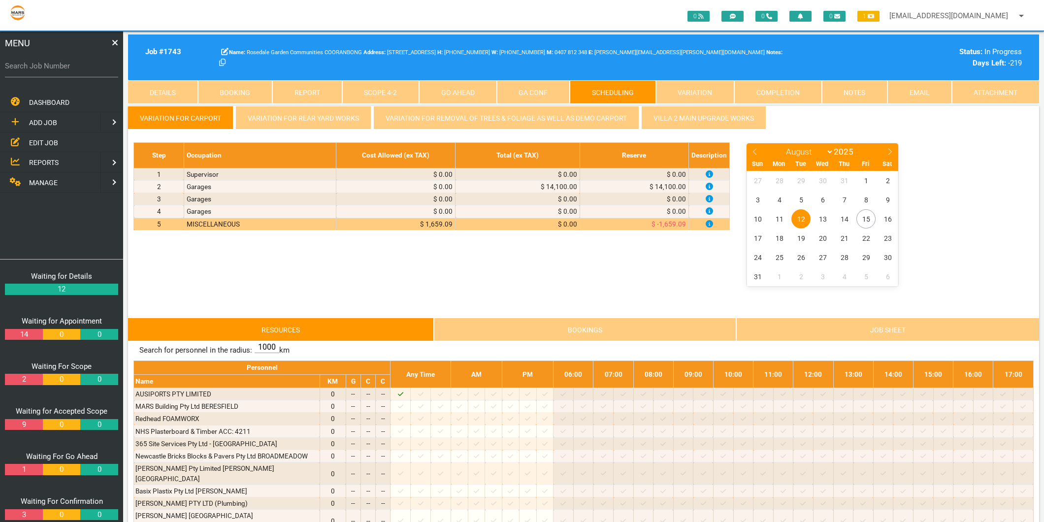
click at [363, 89] on link "Scope 4 - 2" at bounding box center [380, 92] width 77 height 24
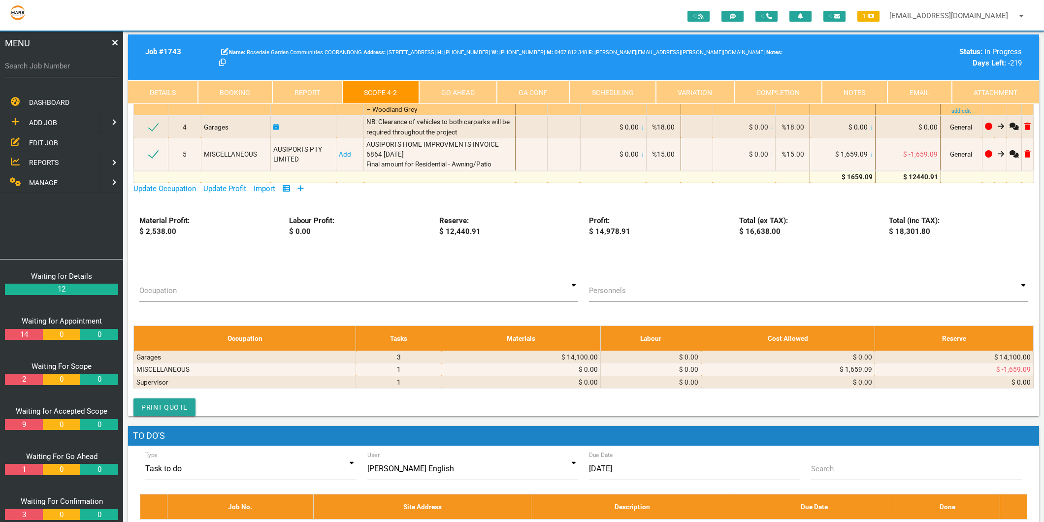
scroll to position [273, 0]
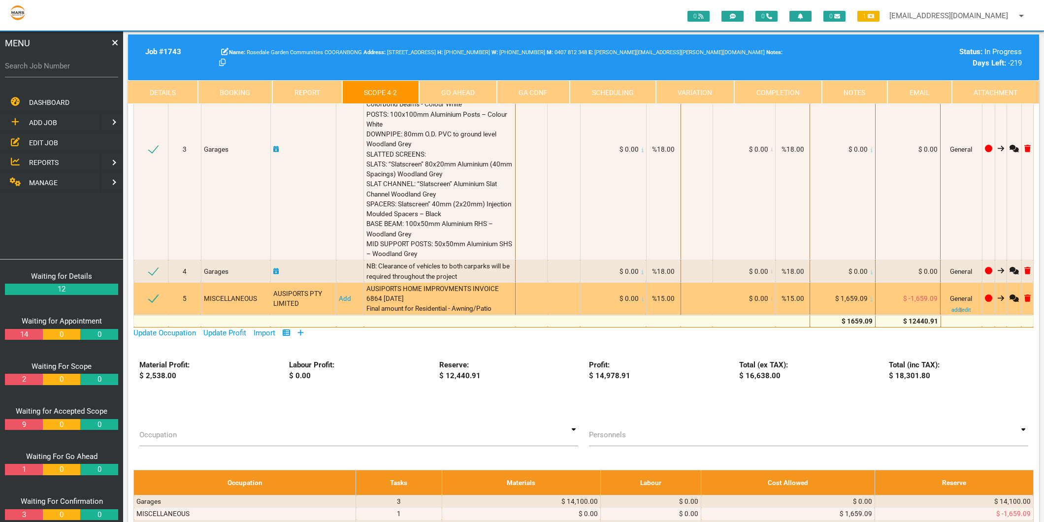
click at [346, 302] on link "Add" at bounding box center [345, 299] width 12 height 8
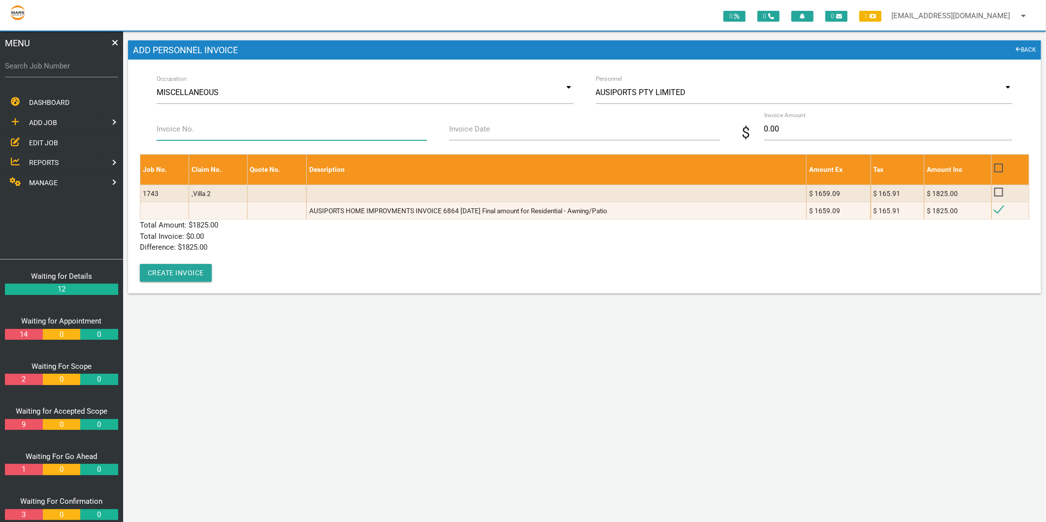
click at [205, 127] on input "Invoice No." at bounding box center [292, 129] width 270 height 23
type input "6864"
click at [486, 137] on input "Invoice Date" at bounding box center [584, 129] width 270 height 23
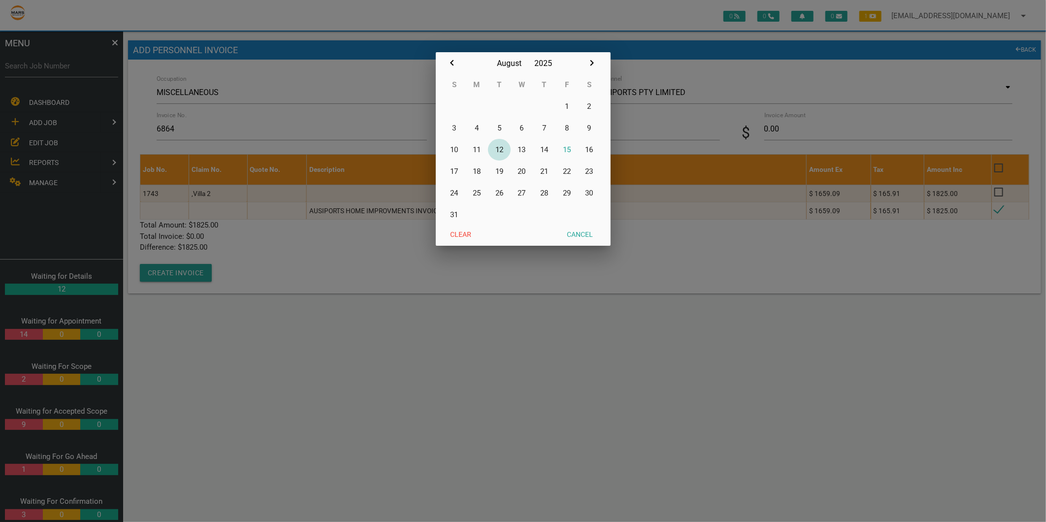
click at [501, 149] on button "12" at bounding box center [499, 150] width 23 height 22
type input "12/08/2025"
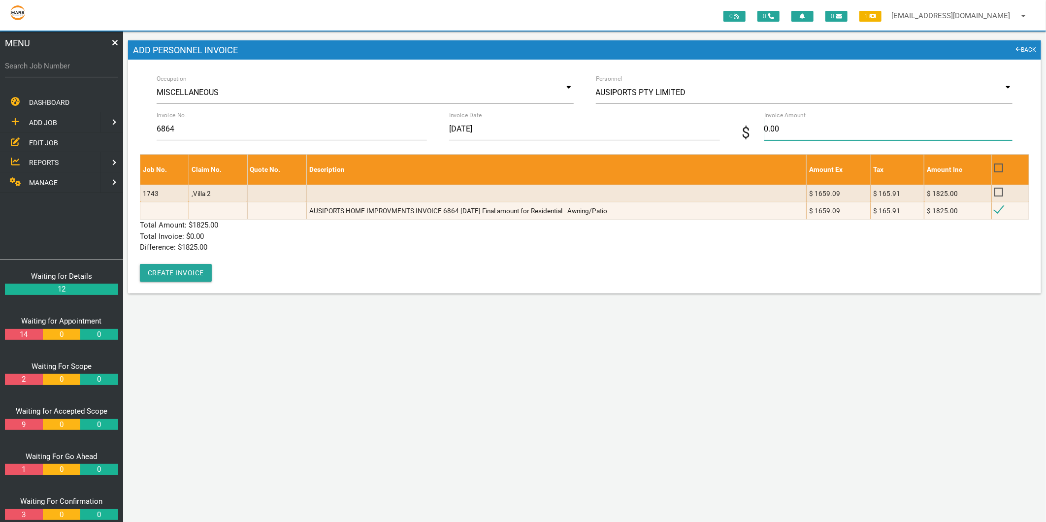
click at [842, 140] on input "0.00" at bounding box center [889, 129] width 248 height 23
type input "1825"
click at [395, 263] on div "Job No. Claim No. Quote No. Description Amount Ex Tax Amount Inc 1743 ,Villa 2 …" at bounding box center [585, 218] width 890 height 128
click at [197, 273] on button "Create Invoice" at bounding box center [176, 273] width 72 height 18
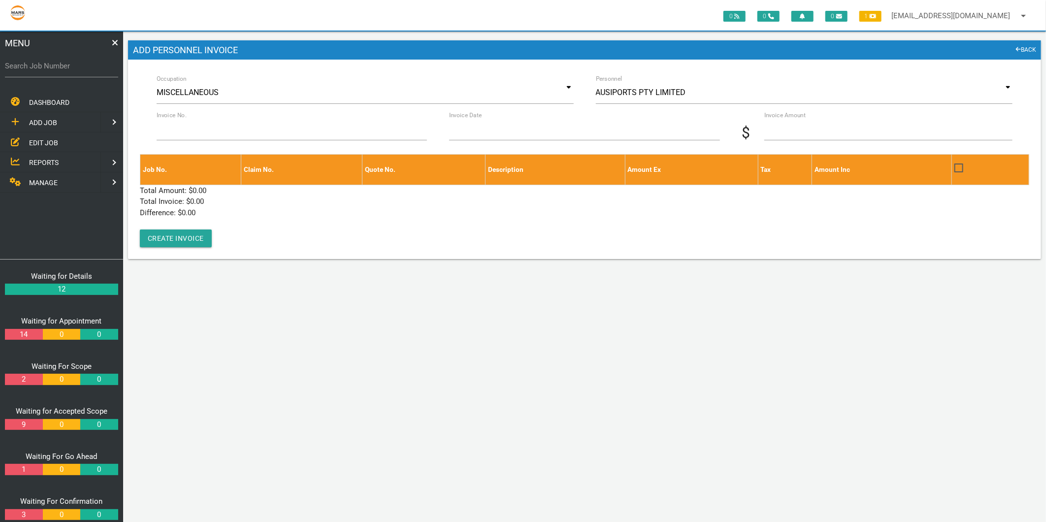
click at [85, 62] on label "Search Job Number" at bounding box center [61, 66] width 113 height 11
click at [85, 62] on input "Search Job Number" at bounding box center [61, 66] width 113 height 23
type input "1743"
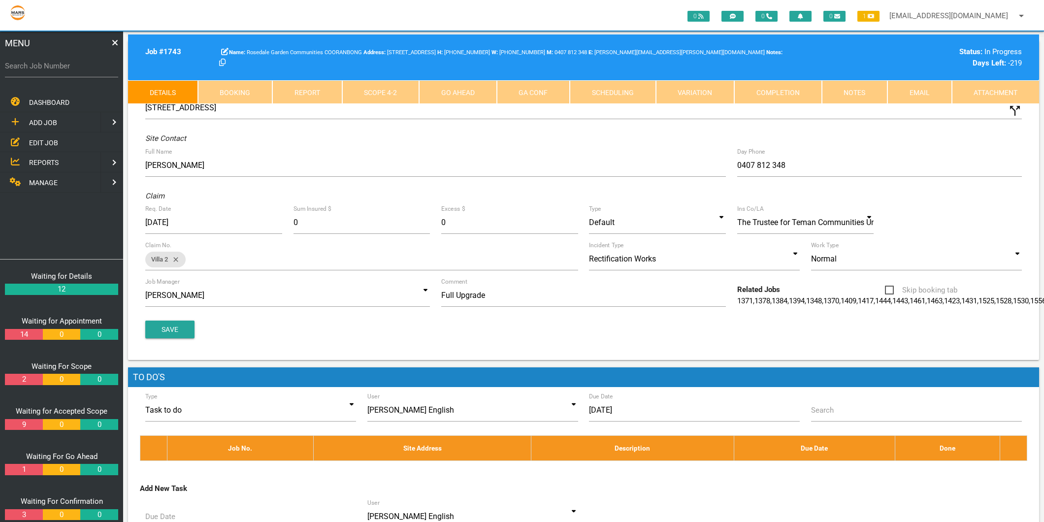
click at [358, 89] on link "Scope 4 - 2" at bounding box center [380, 92] width 77 height 24
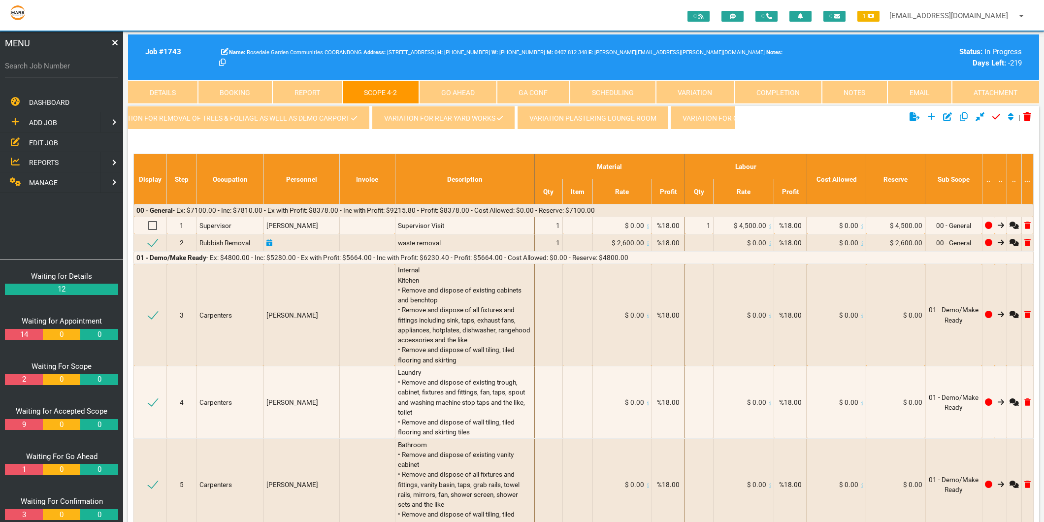
scroll to position [0, 320]
click at [698, 121] on link "Variation for Carport" at bounding box center [685, 118] width 113 height 24
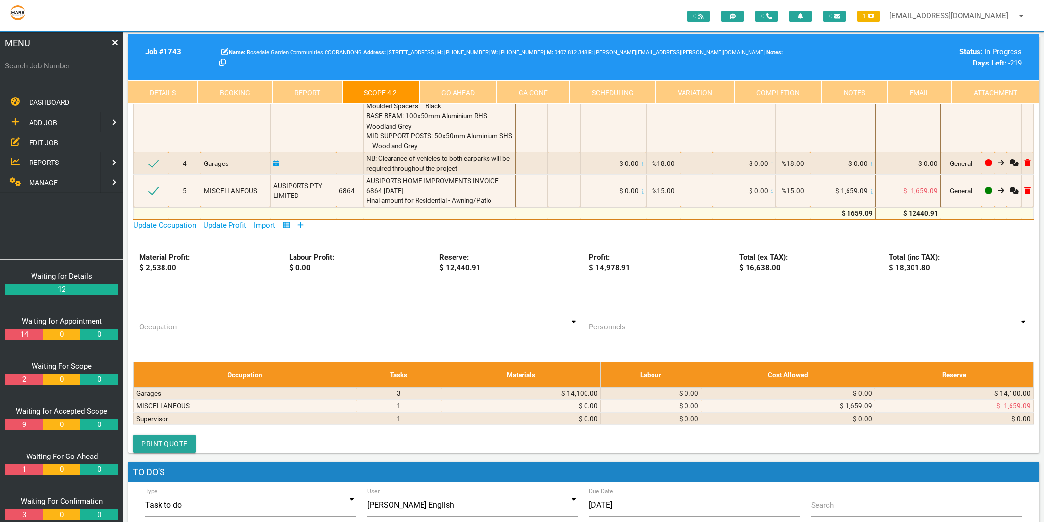
scroll to position [328, 0]
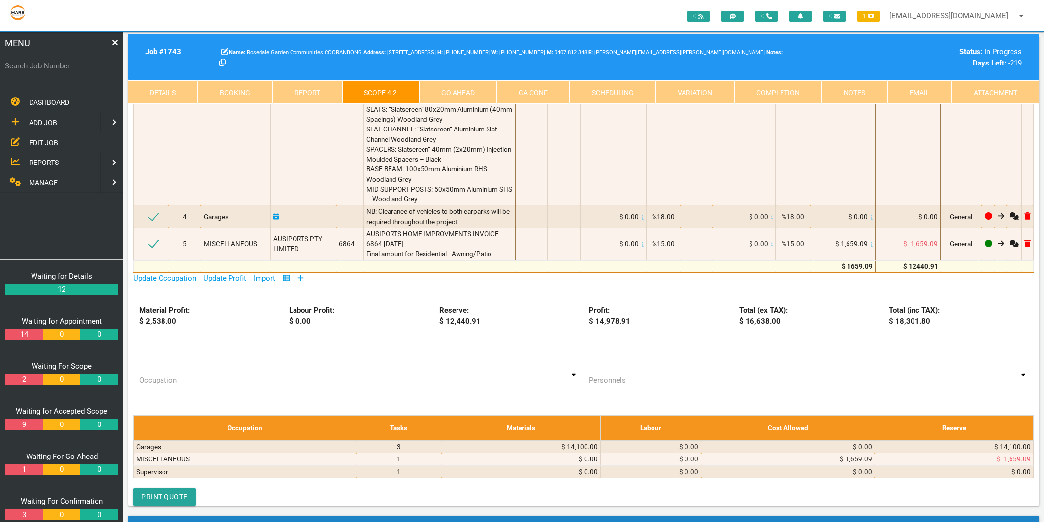
click at [302, 282] on icon at bounding box center [301, 277] width 6 height 7
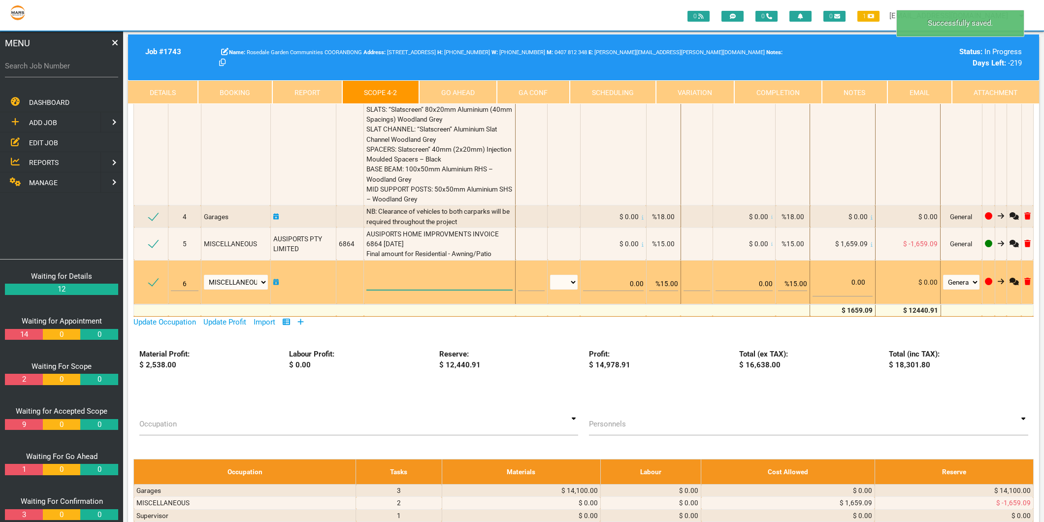
click at [386, 290] on textarea at bounding box center [440, 279] width 146 height 22
type textarea "U"
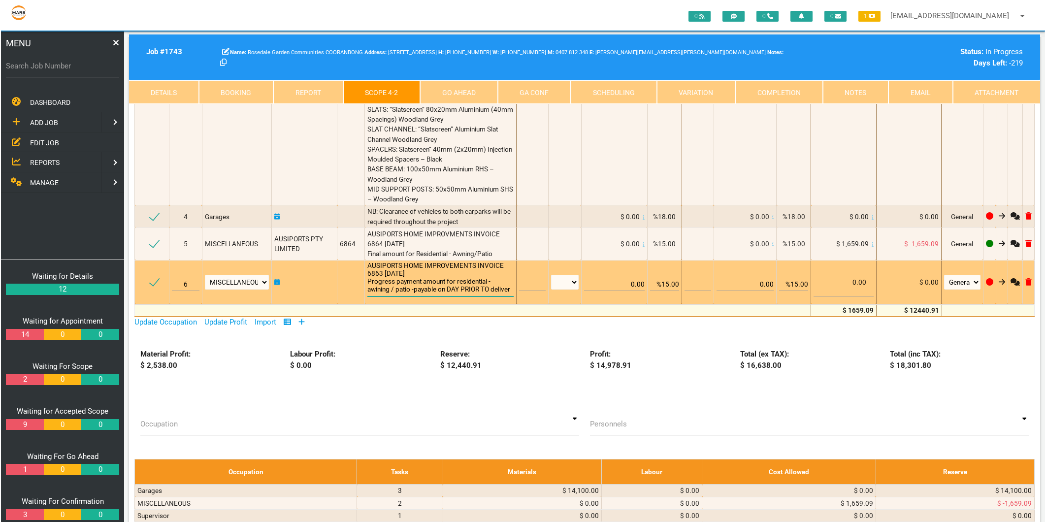
scroll to position [0, 0]
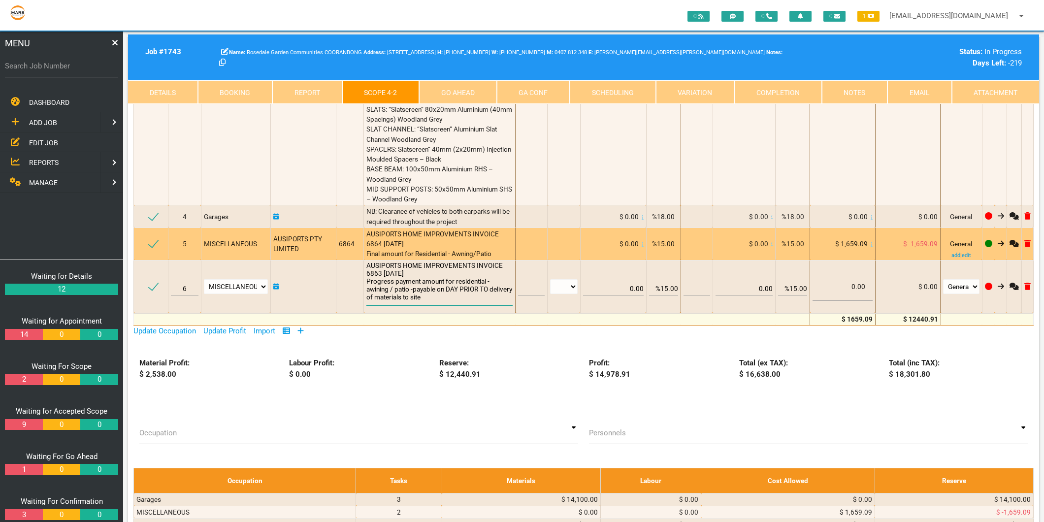
type textarea "AUSIPORTS HOME IMPROVEMENTS INVOICE 6863 4/8/25 Progress payment amount for res…"
click at [420, 259] on div "AUSIPORTS HOME IMPROVMENTS INVOICE 6864 12/8/2025 Final amount for Residential …" at bounding box center [440, 244] width 146 height 30
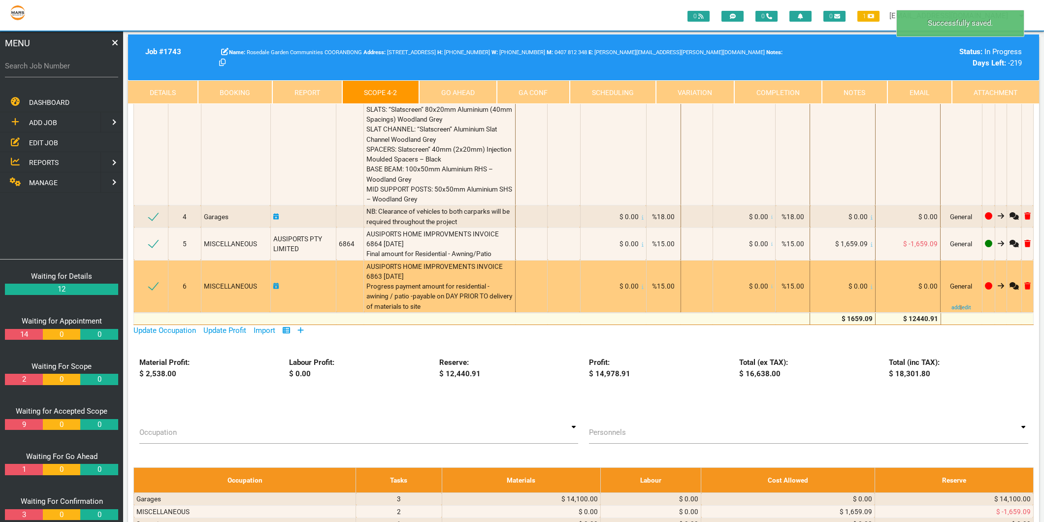
click at [871, 289] on icon at bounding box center [872, 287] width 2 height 4
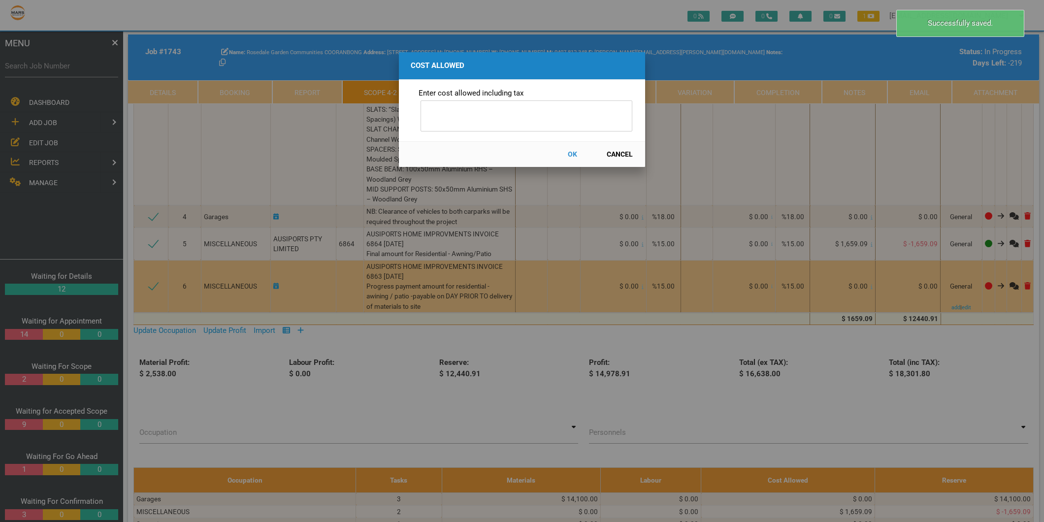
scroll to position [0, 318]
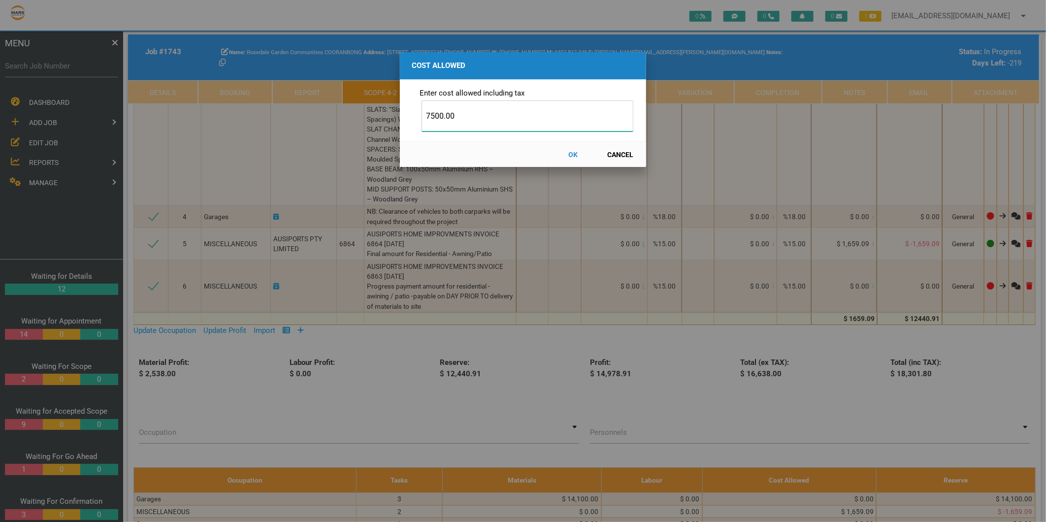
type input "7500.00"
click at [573, 153] on button "OK" at bounding box center [573, 154] width 43 height 17
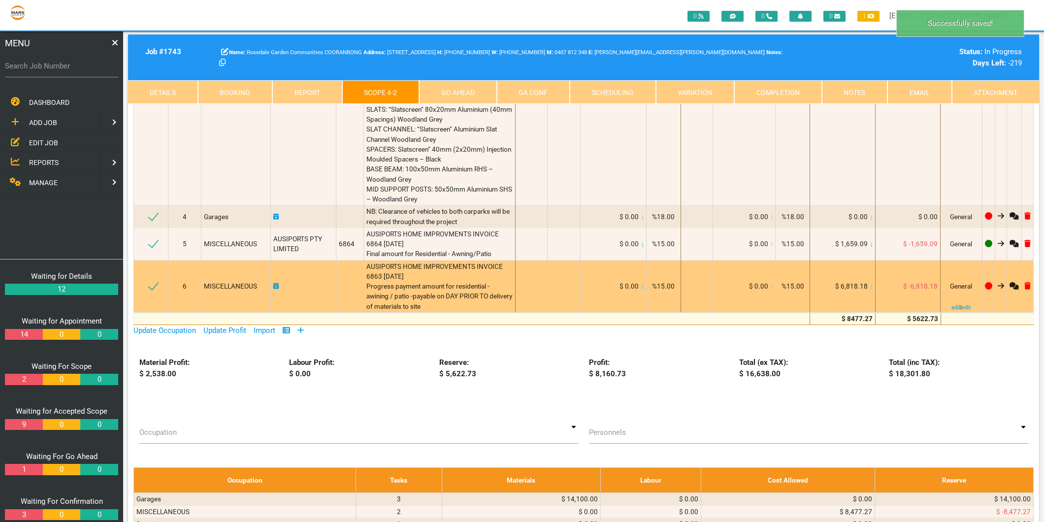
click at [278, 290] on icon at bounding box center [276, 286] width 6 height 7
select select "7"
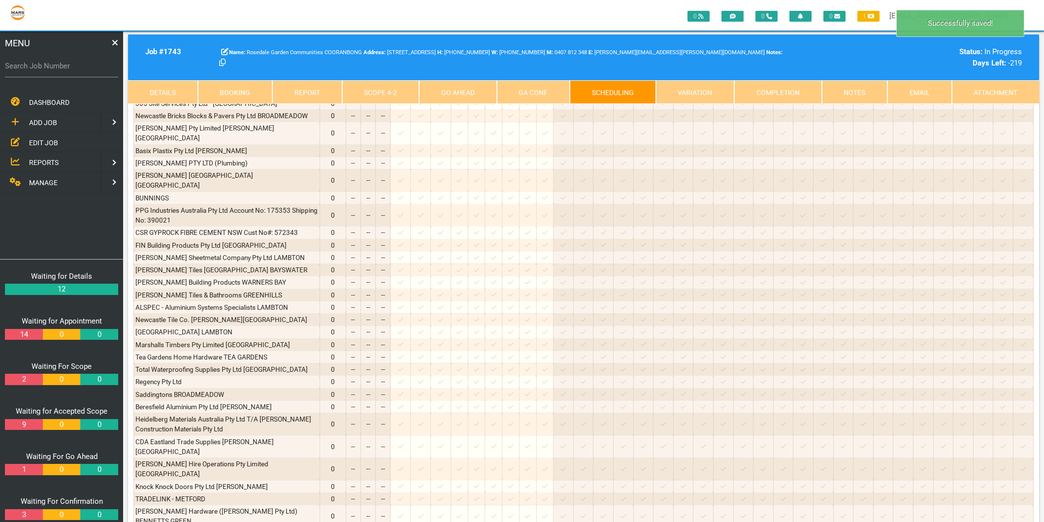
scroll to position [0, 0]
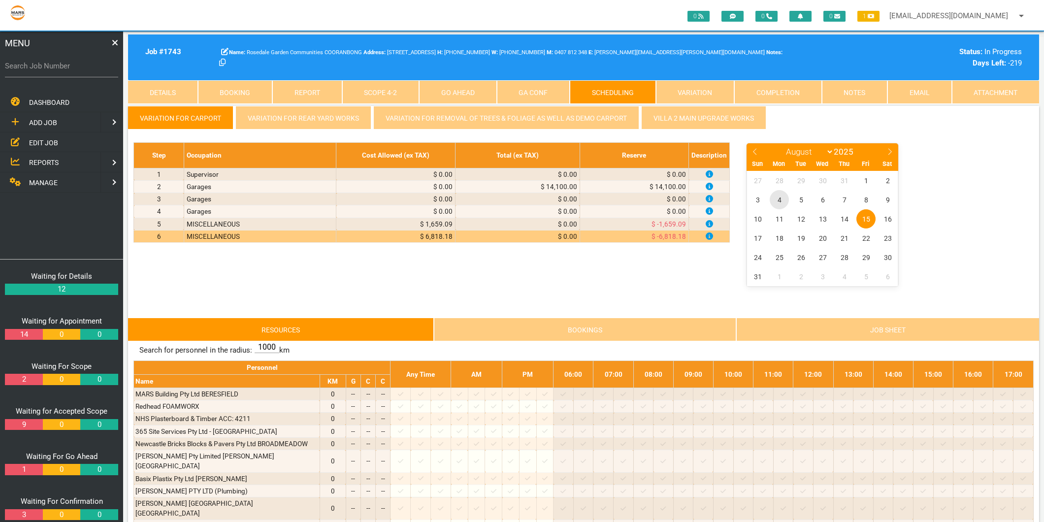
click at [777, 198] on span "4" at bounding box center [779, 199] width 19 height 19
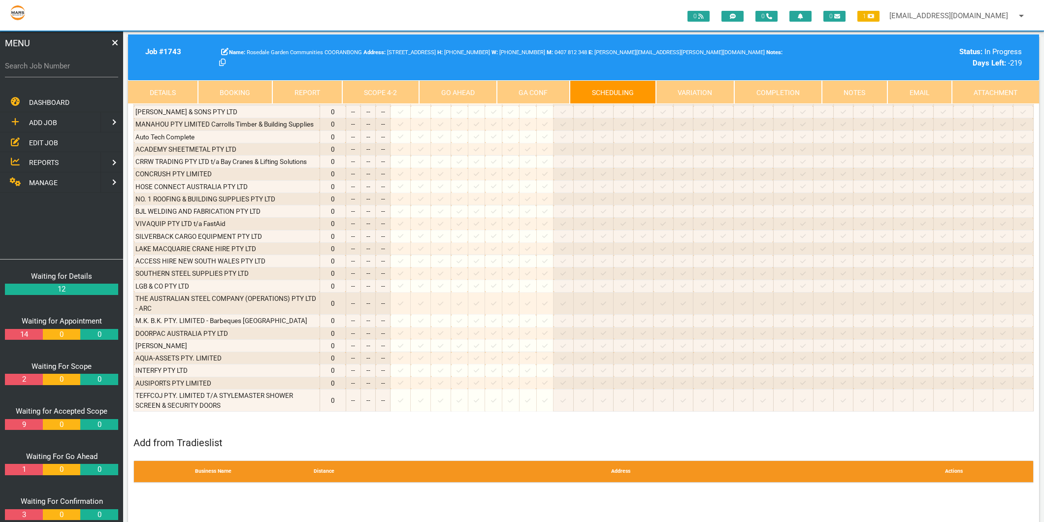
scroll to position [1697, 0]
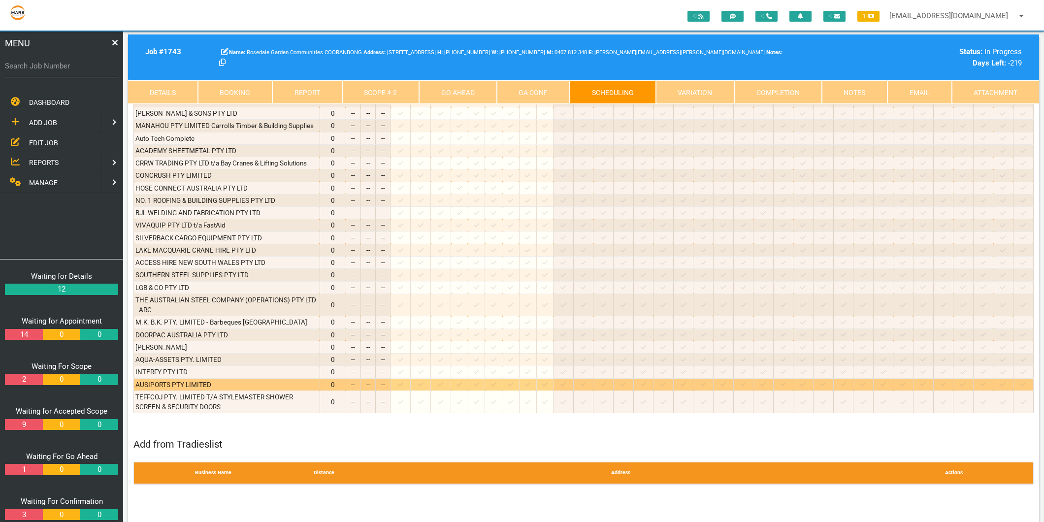
click at [403, 383] on icon at bounding box center [400, 385] width 5 height 4
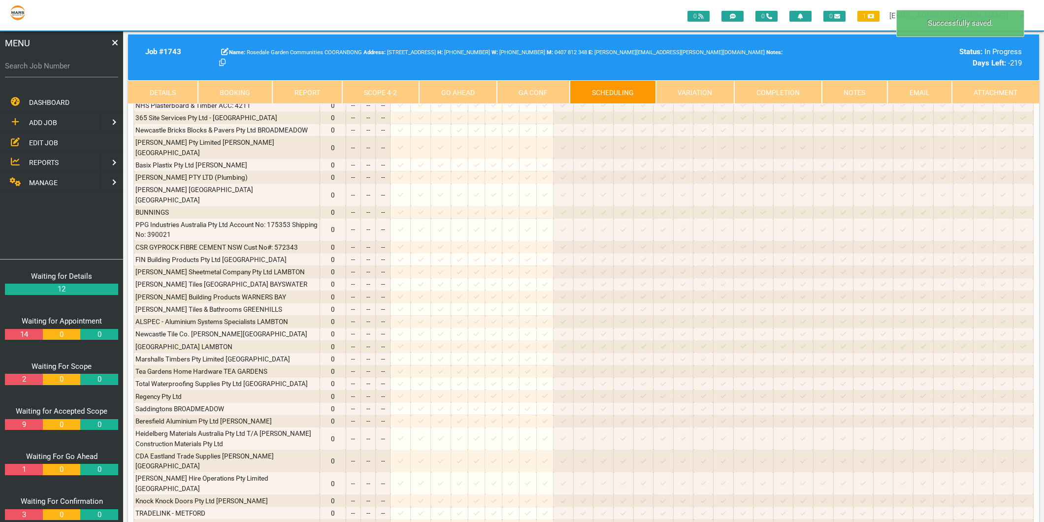
scroll to position [0, 0]
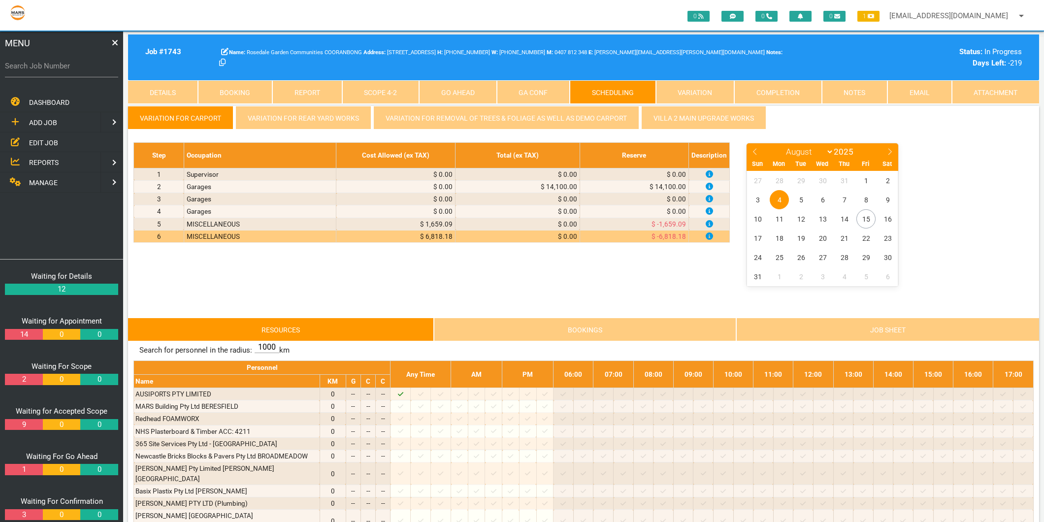
click at [387, 88] on link "Scope 4 - 2" at bounding box center [380, 92] width 77 height 24
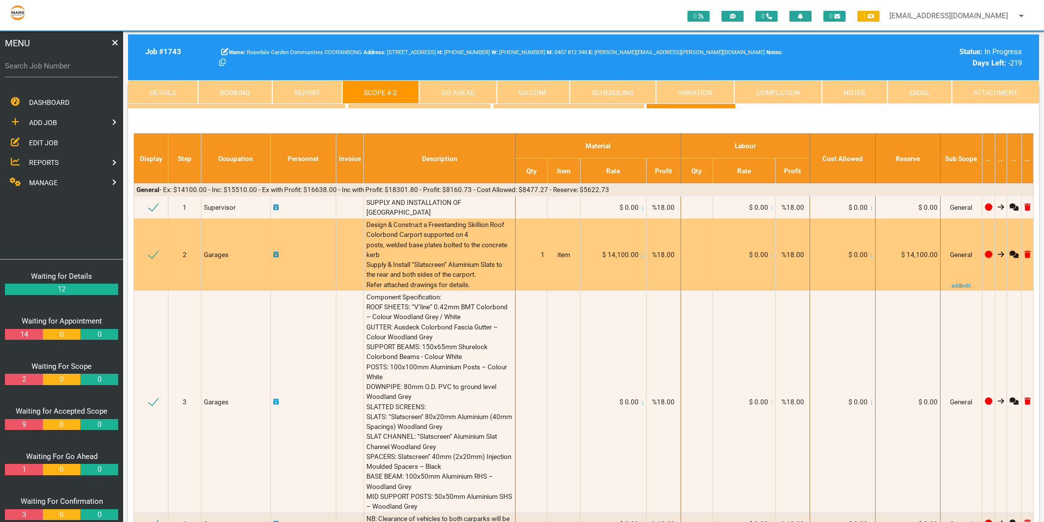
scroll to position [383, 0]
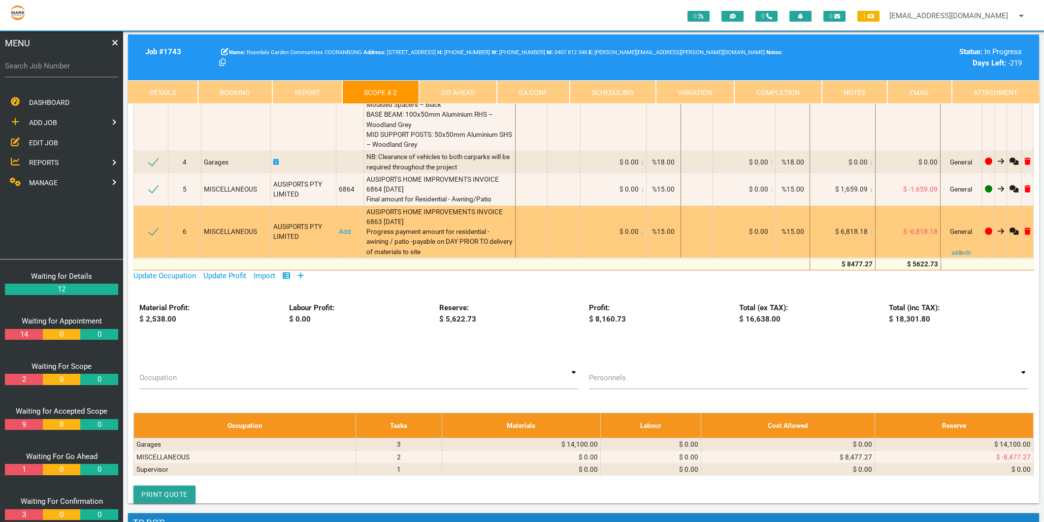
click at [346, 235] on link "Add" at bounding box center [345, 232] width 12 height 8
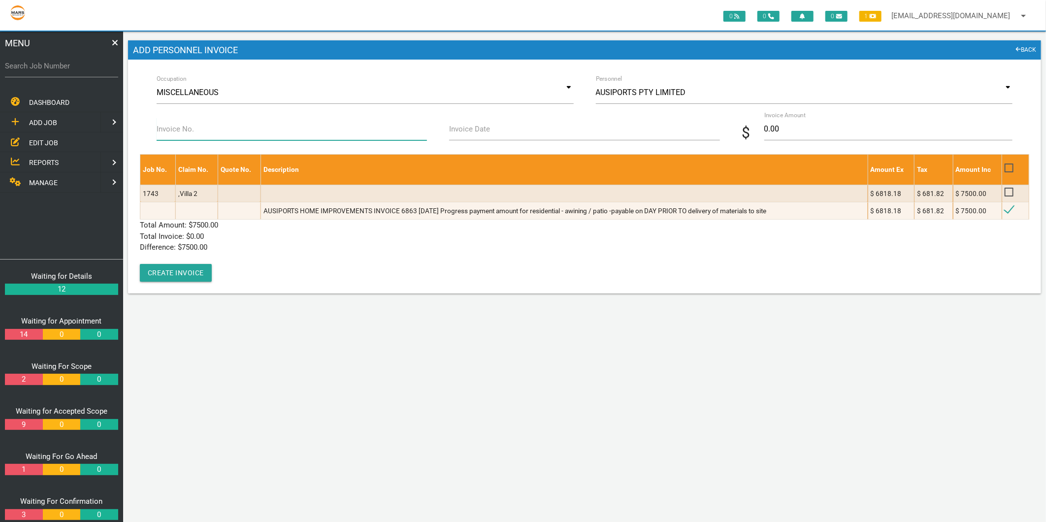
click at [229, 132] on input "Invoice No." at bounding box center [292, 129] width 270 height 23
type input "3"
type input "6863"
click at [498, 125] on input "Invoice Date" at bounding box center [584, 129] width 270 height 23
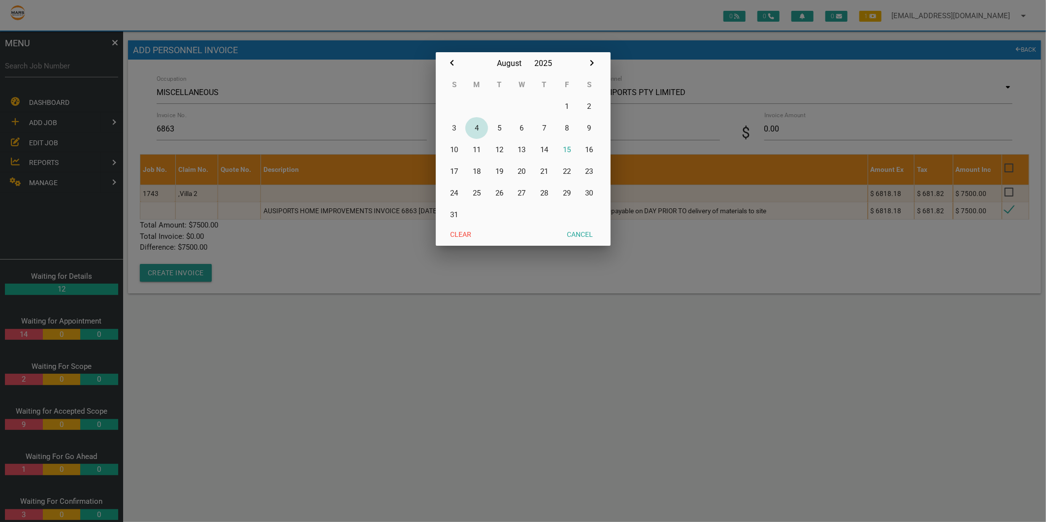
click at [478, 126] on button "4" at bounding box center [477, 128] width 23 height 22
type input "04/08/2025"
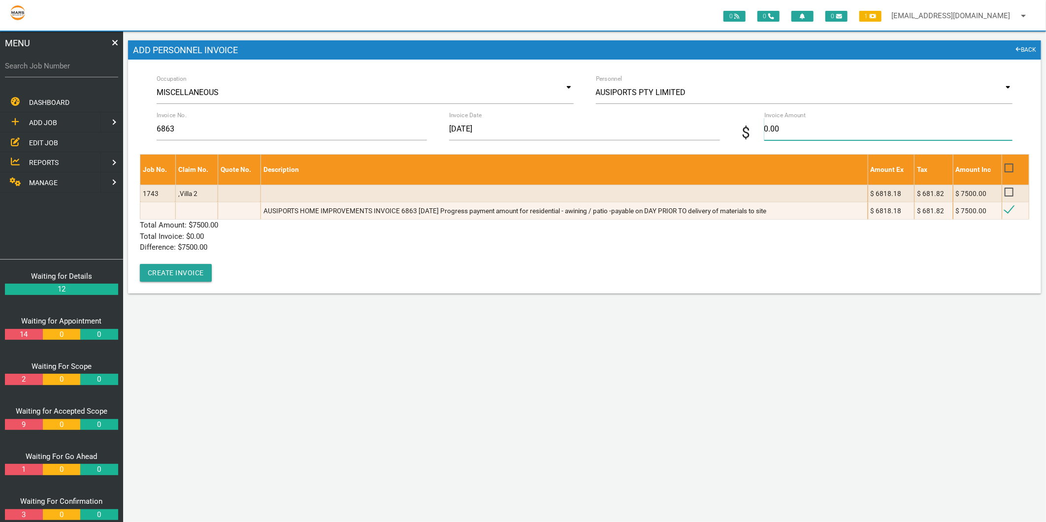
click at [783, 139] on input "0.00" at bounding box center [889, 129] width 248 height 23
type input "0"
type input "7500"
click at [250, 250] on p "Difference: $ 7500.00" at bounding box center [585, 247] width 890 height 11
click at [193, 277] on button "Create Invoice" at bounding box center [176, 273] width 72 height 18
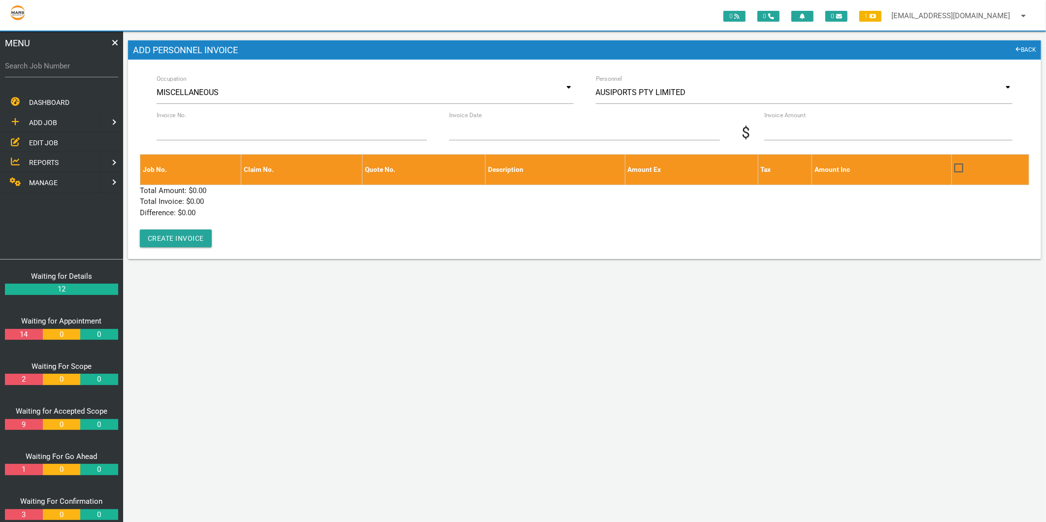
click at [72, 69] on label "Search Job Number" at bounding box center [61, 66] width 113 height 11
click at [72, 69] on input "Search Job Number" at bounding box center [61, 66] width 113 height 23
click at [50, 138] on span "EDIT JOB" at bounding box center [43, 142] width 29 height 8
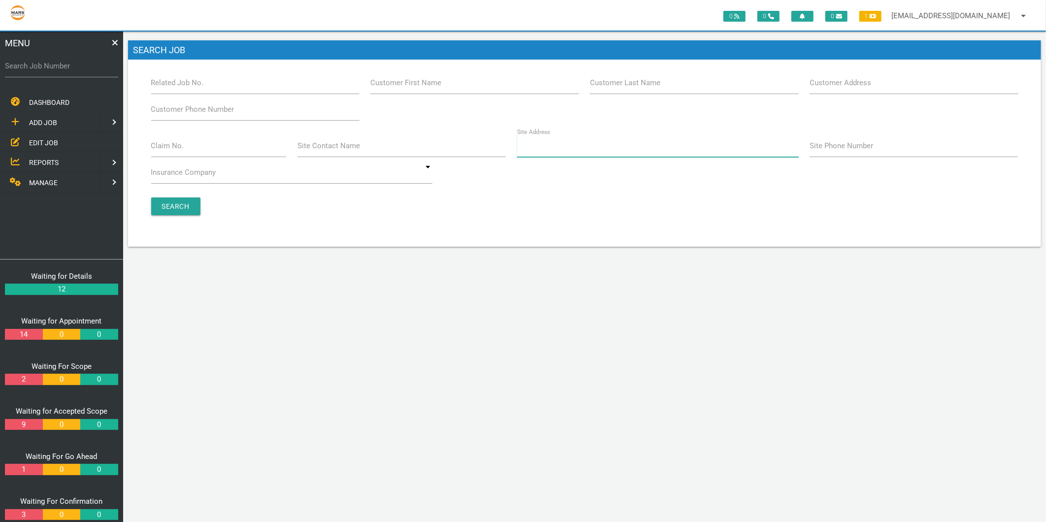
click at [572, 140] on input "Site Address" at bounding box center [658, 145] width 282 height 23
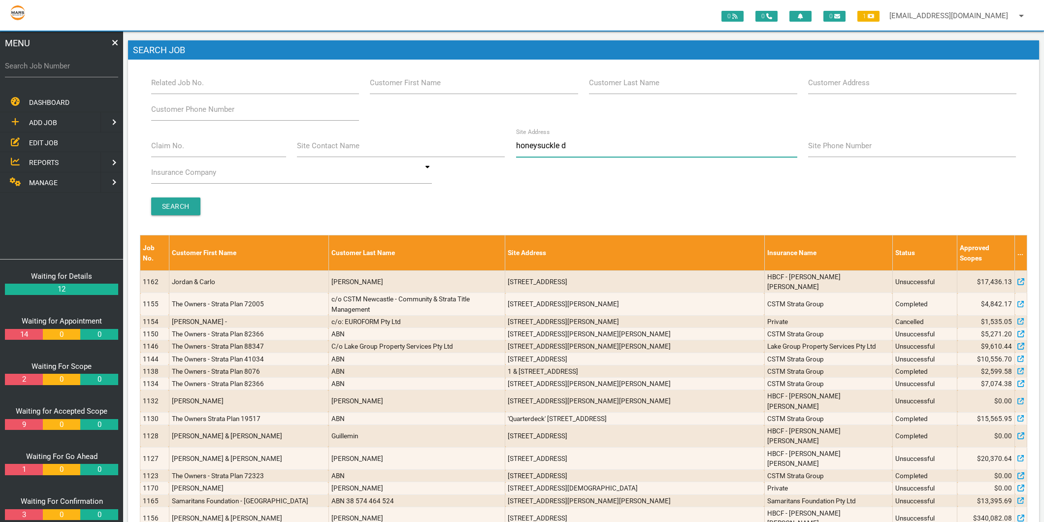
type input "honeysuckle dr"
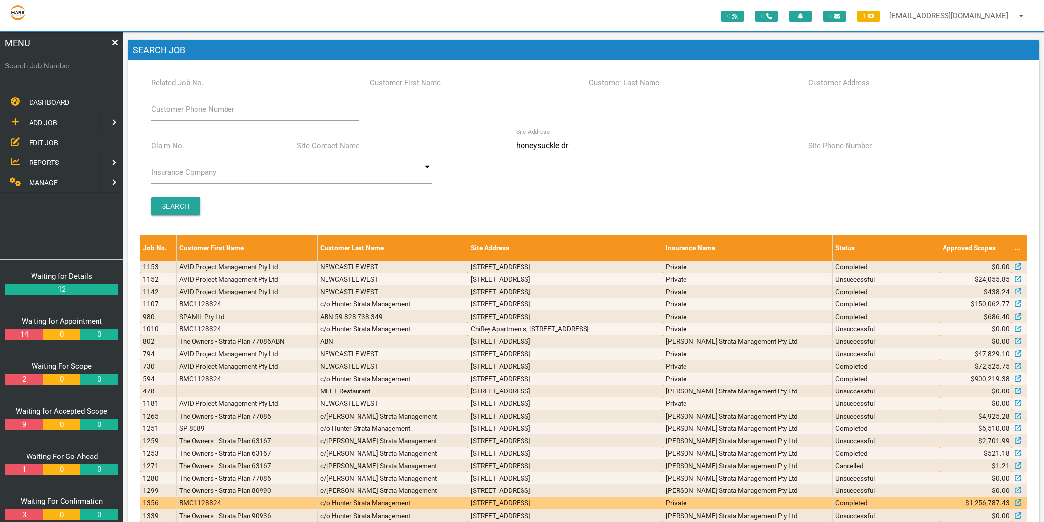
scroll to position [273, 0]
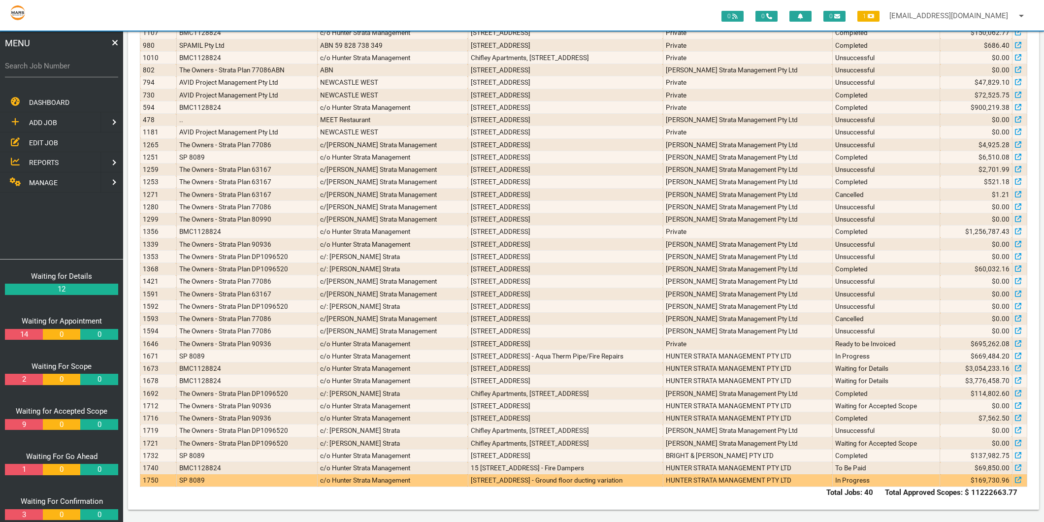
click at [285, 481] on td "SP 8089" at bounding box center [246, 480] width 141 height 12
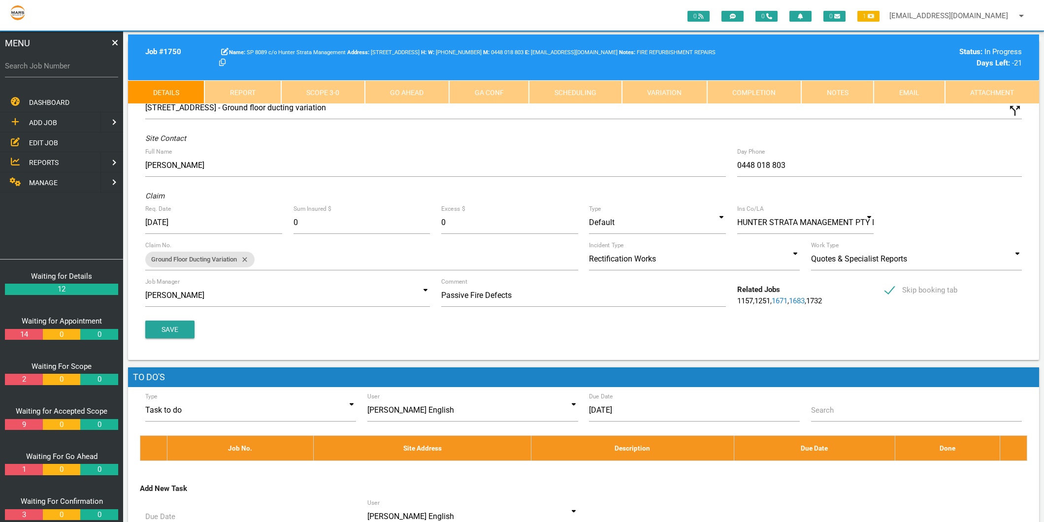
click at [337, 98] on link "Scope 3 - 0" at bounding box center [323, 92] width 84 height 24
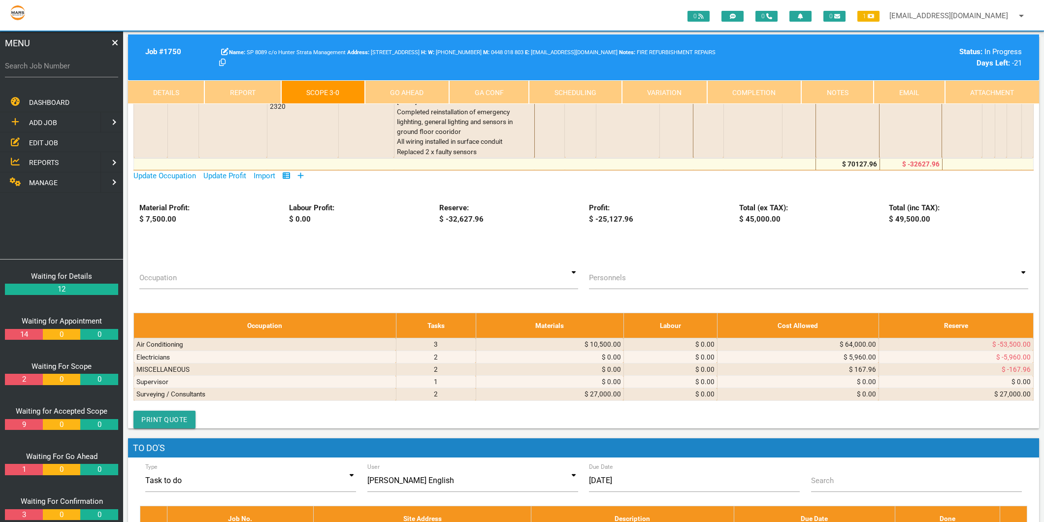
scroll to position [657, 0]
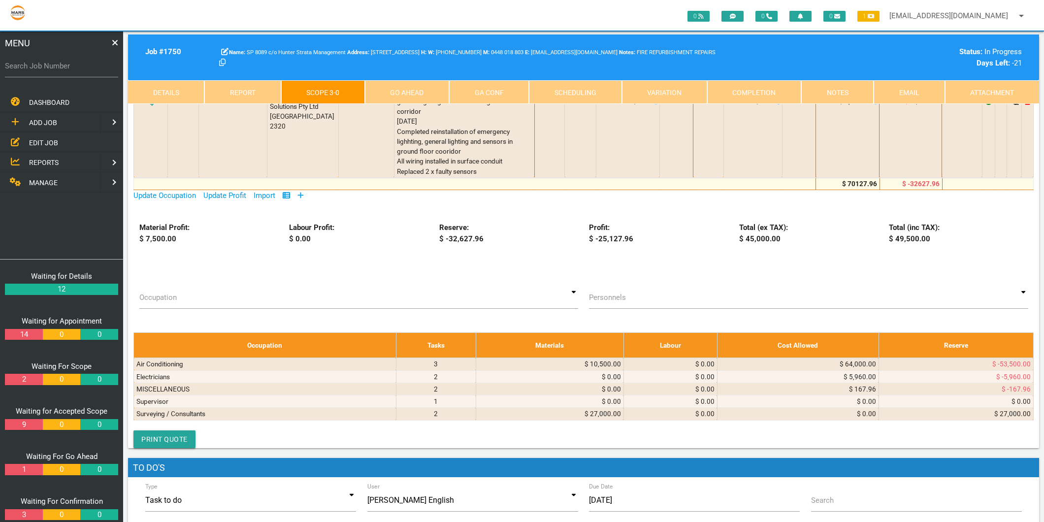
click at [303, 195] on icon at bounding box center [301, 195] width 6 height 7
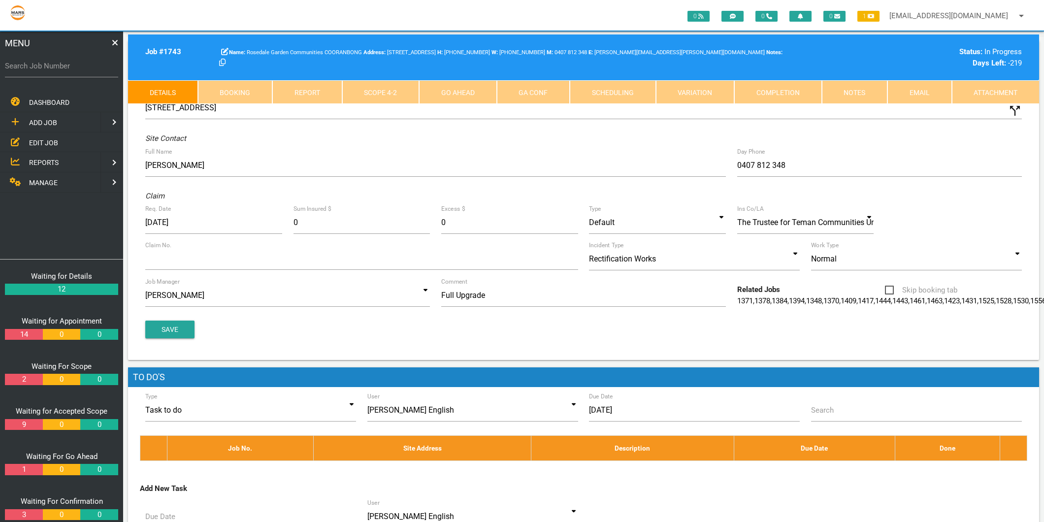
click at [48, 179] on span "MANAGE" at bounding box center [43, 183] width 29 height 8
click at [61, 123] on span "PERSONNEL" at bounding box center [48, 122] width 39 height 8
click at [61, 134] on link "EDIT PERSONNEL" at bounding box center [61, 142] width 127 height 20
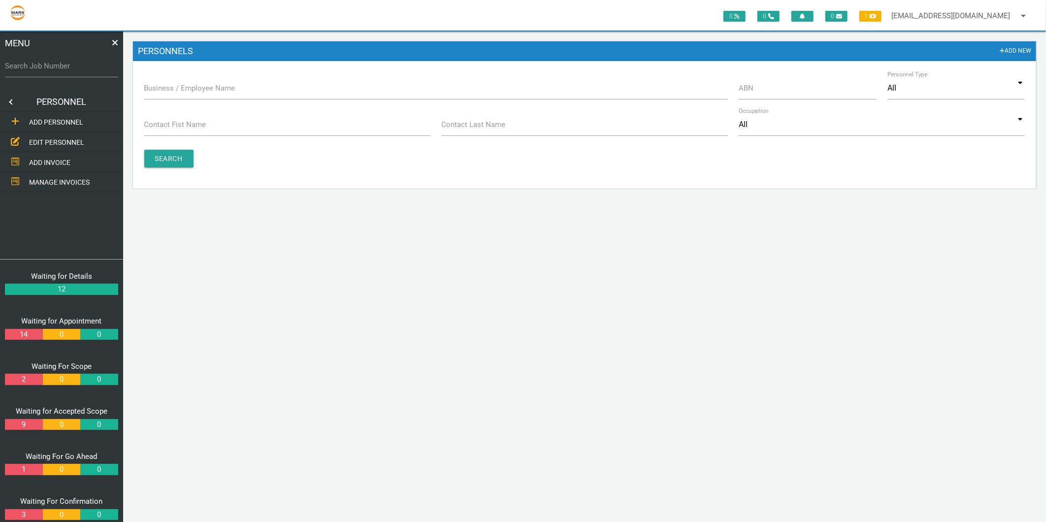
click at [186, 85] on label "Business / Employee Name" at bounding box center [189, 88] width 91 height 11
click at [186, 85] on input "Business / Employee Name" at bounding box center [436, 88] width 584 height 23
type input "ausiport"
click at [169, 169] on form "Business / Employee Name ausiport ABN Personnel Type All All Business Employee …" at bounding box center [584, 133] width 903 height 112
click at [169, 165] on input "Search" at bounding box center [168, 159] width 49 height 18
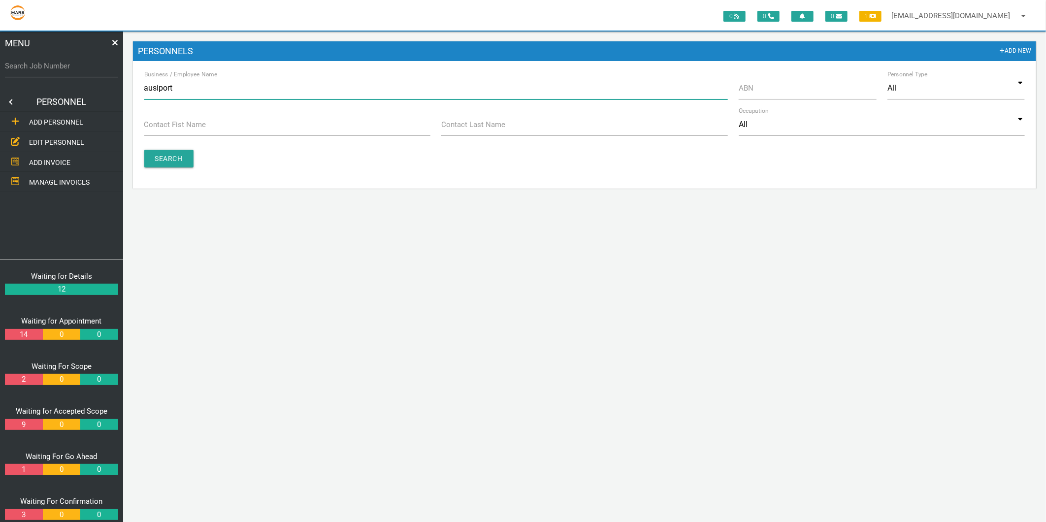
click at [175, 93] on input "ausiport" at bounding box center [436, 88] width 584 height 23
type input "AUSIPORTS PTY LIMITED"
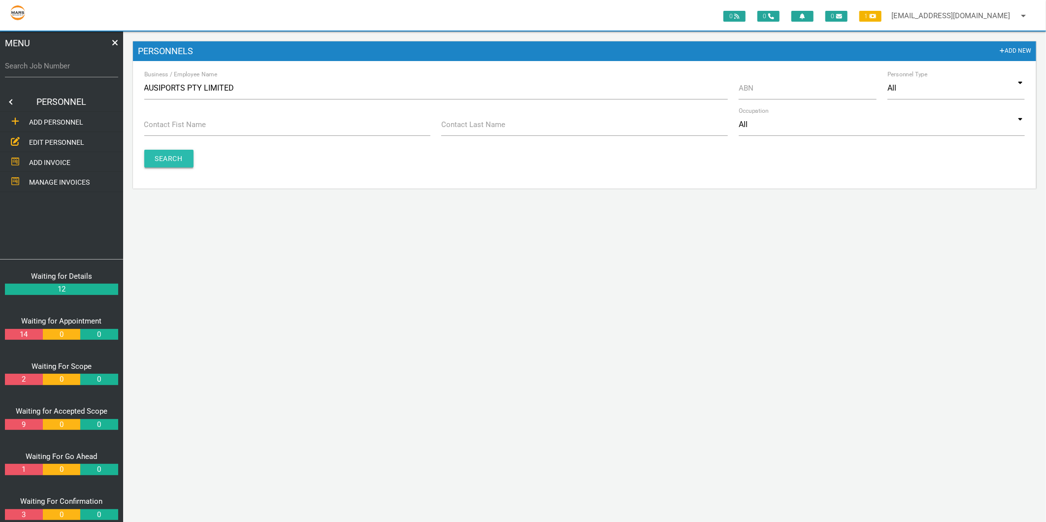
click at [151, 166] on input "Search" at bounding box center [168, 159] width 49 height 18
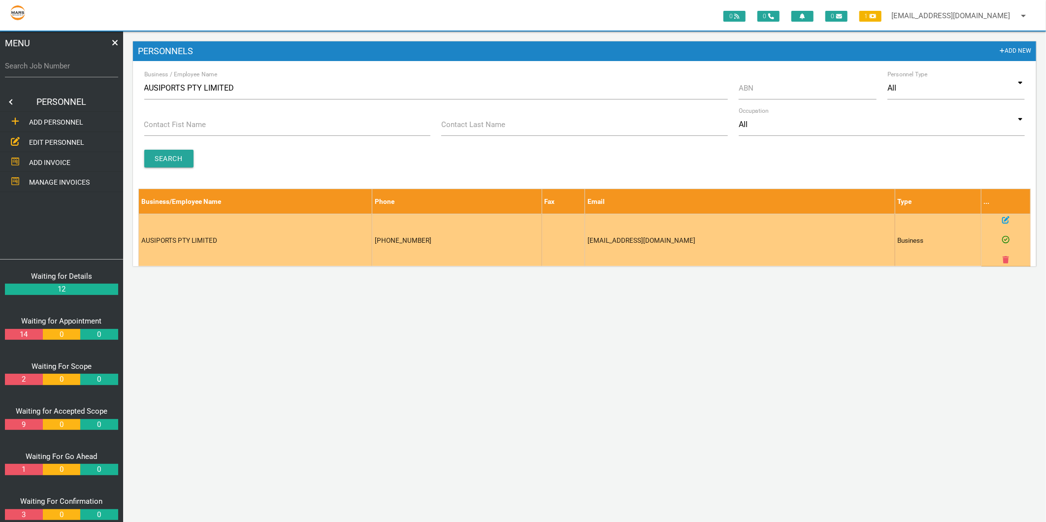
click at [1003, 218] on icon at bounding box center [1005, 219] width 7 height 7
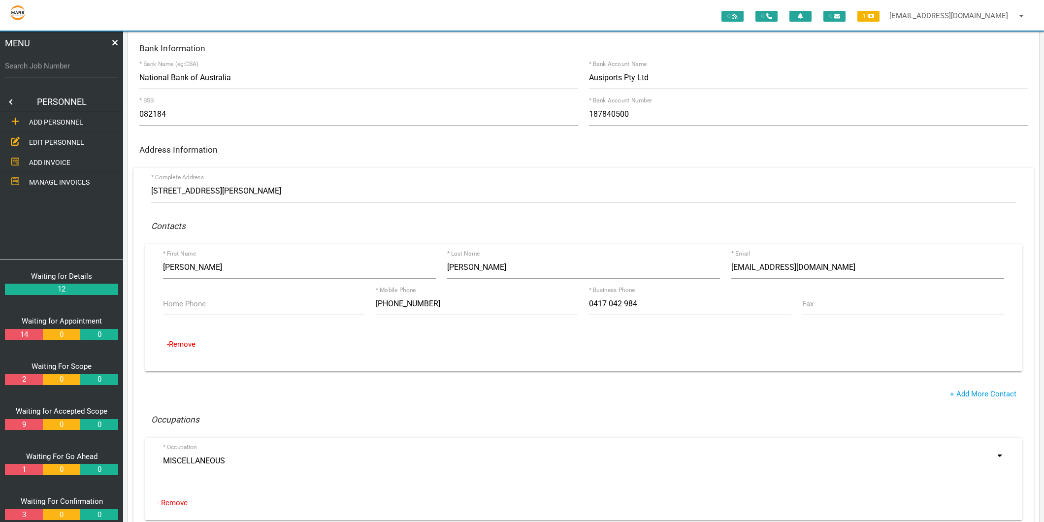
scroll to position [109, 0]
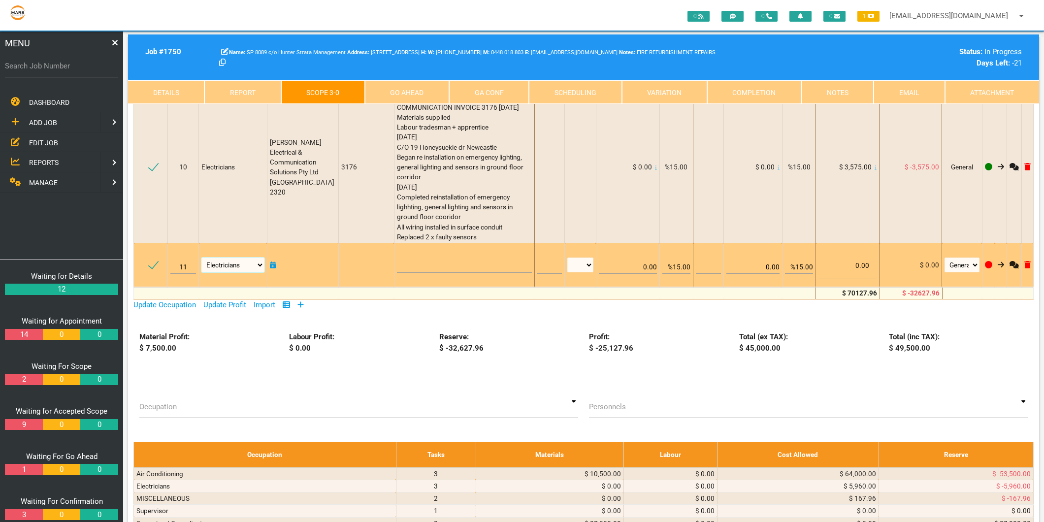
click at [240, 263] on select "Air Conditioning Asbestos Removal Awnings Blinds Bricklayers Building Inspectio…" at bounding box center [232, 265] width 63 height 15
select select "Fire/Safety Services"
click at [202, 258] on select "Air Conditioning Asbestos Removal Awnings Blinds Bricklayers Building Inspectio…" at bounding box center [232, 265] width 63 height 15
click at [429, 257] on textarea at bounding box center [464, 262] width 135 height 22
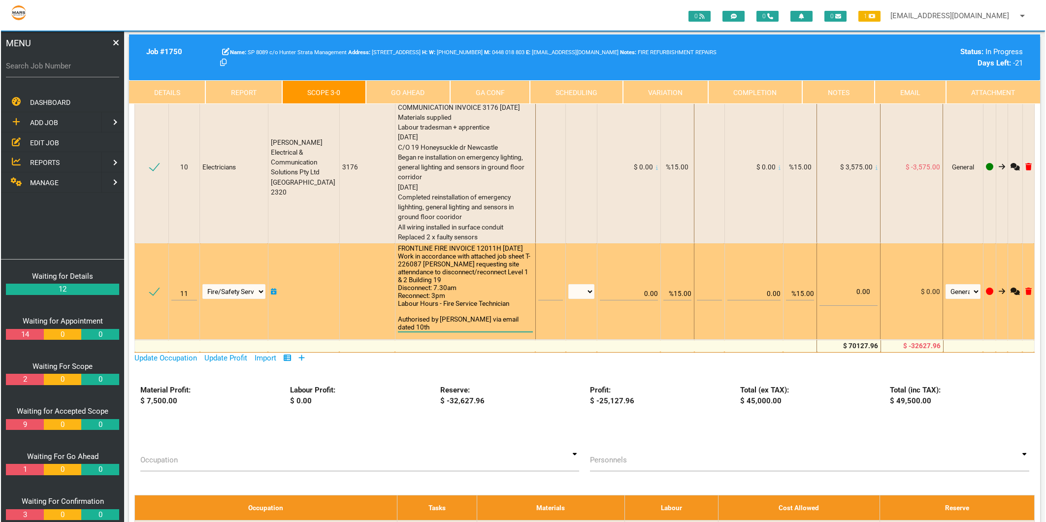
scroll to position [0, 0]
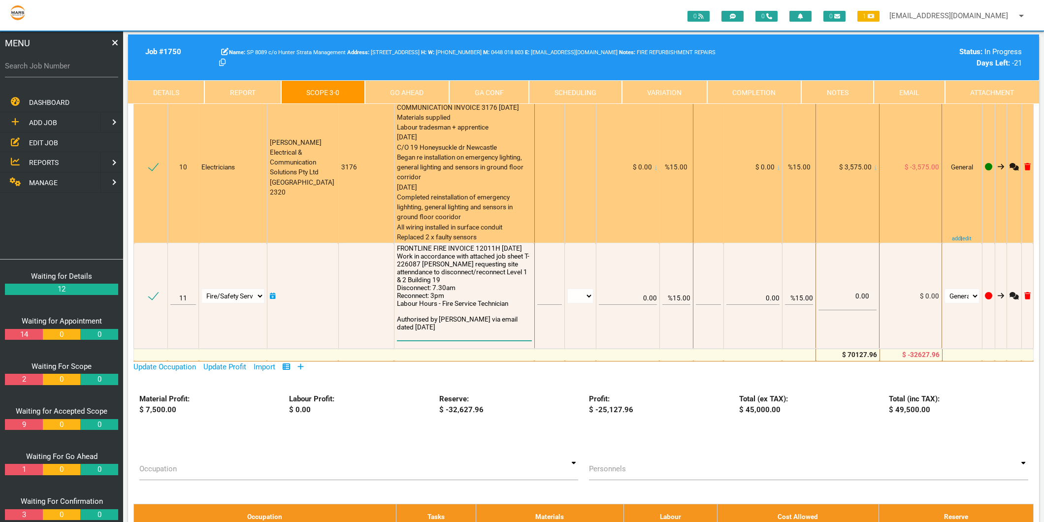
type textarea "FRONTLINE FIRE INVOICE 12011H [DATE] Work in accordance with attached job sheet…"
click at [503, 185] on div "[PERSON_NAME] ELECTRICAL & COMMUNICATION INVOICE 3176 [DATE] Materials supplied…" at bounding box center [464, 167] width 135 height 150
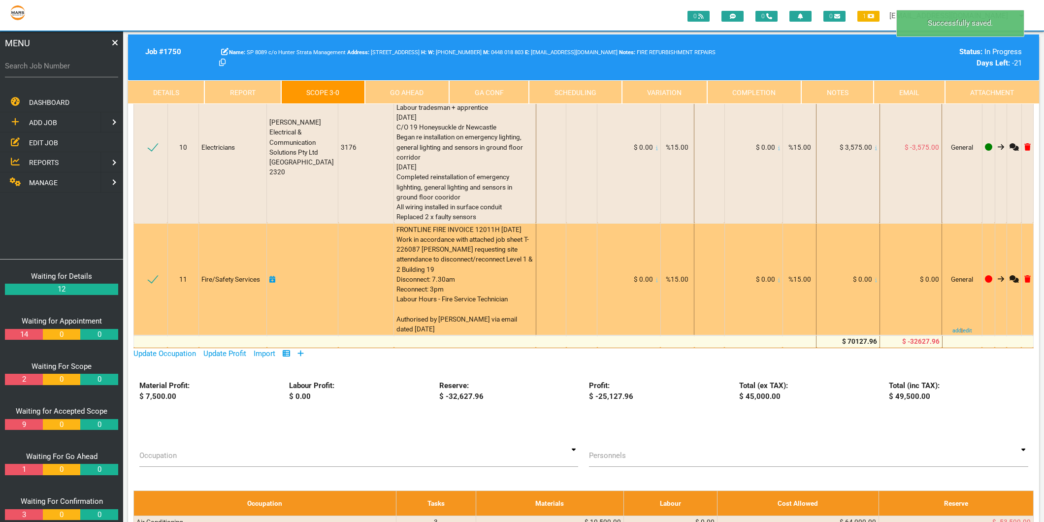
click at [875, 282] on icon at bounding box center [876, 280] width 2 height 4
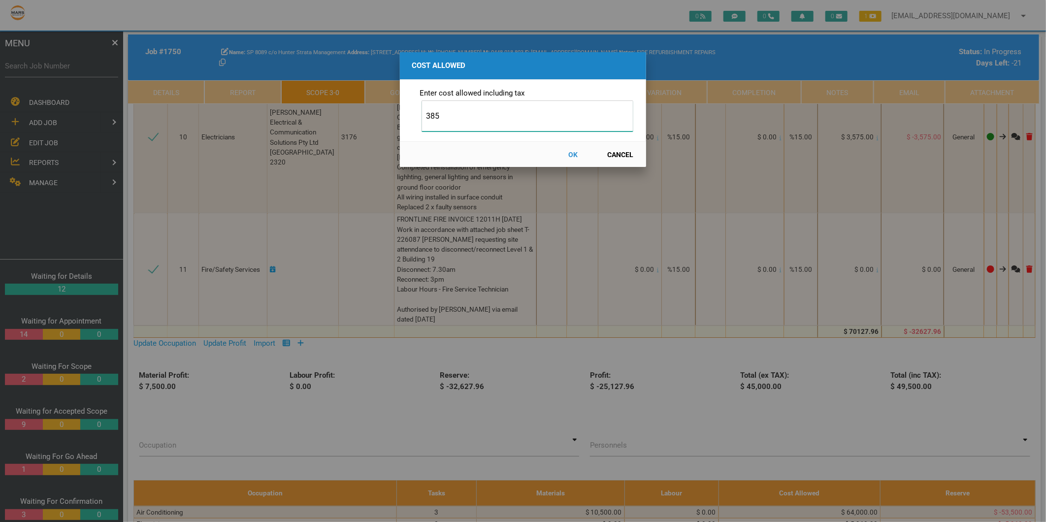
type input "385"
click at [575, 153] on button "OK" at bounding box center [573, 154] width 43 height 17
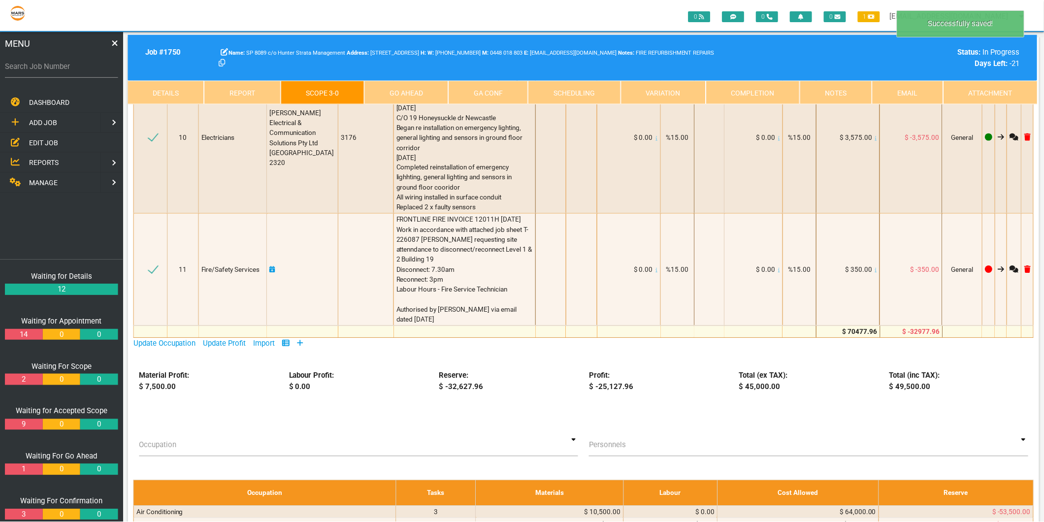
scroll to position [667, 0]
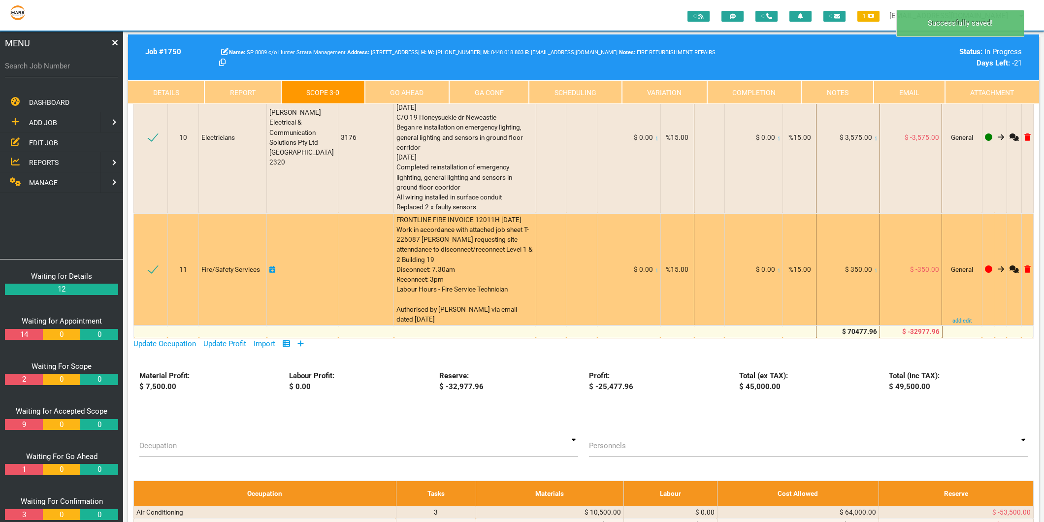
click at [271, 273] on icon at bounding box center [272, 269] width 6 height 7
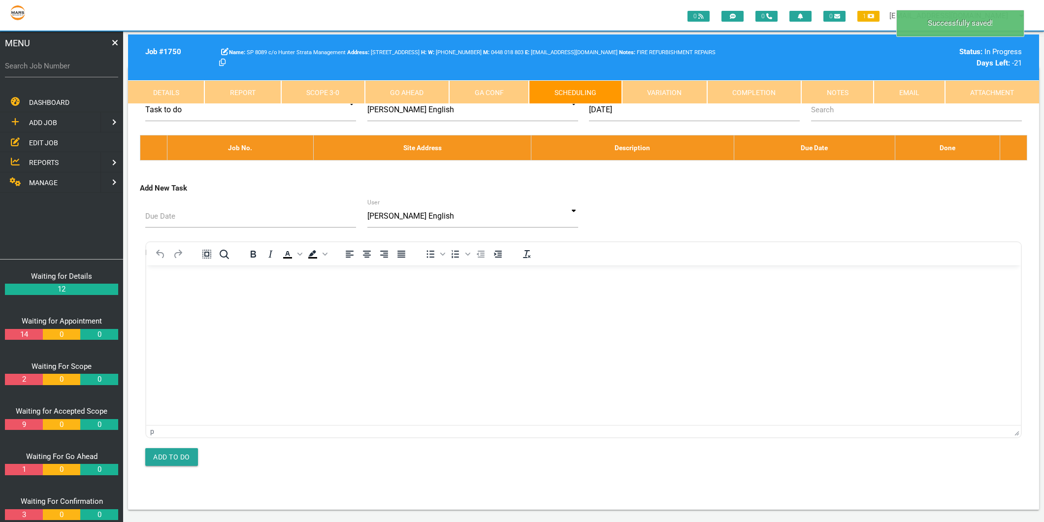
scroll to position [0, 0]
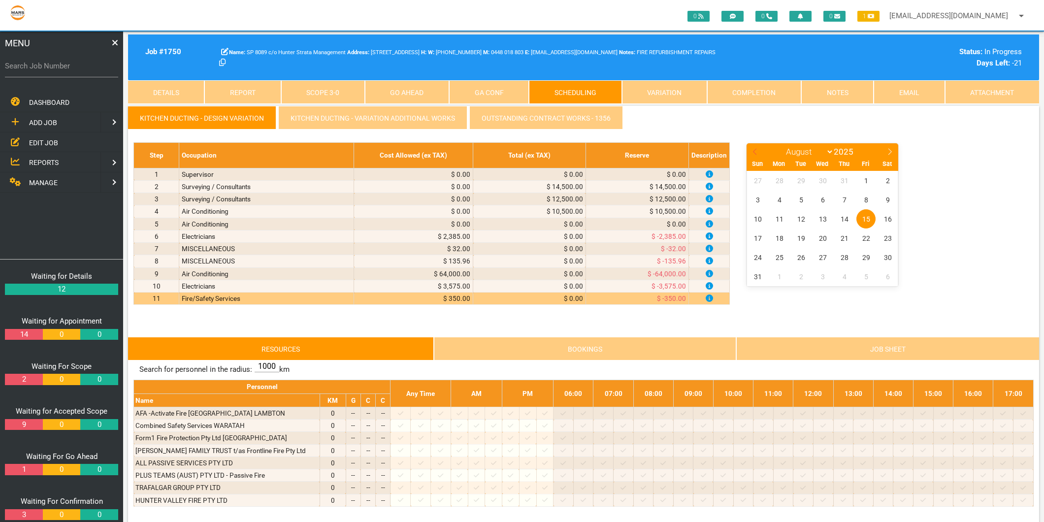
click at [757, 151] on icon at bounding box center [755, 151] width 7 height 7
select select "6"
click at [824, 221] on span "16" at bounding box center [822, 218] width 19 height 19
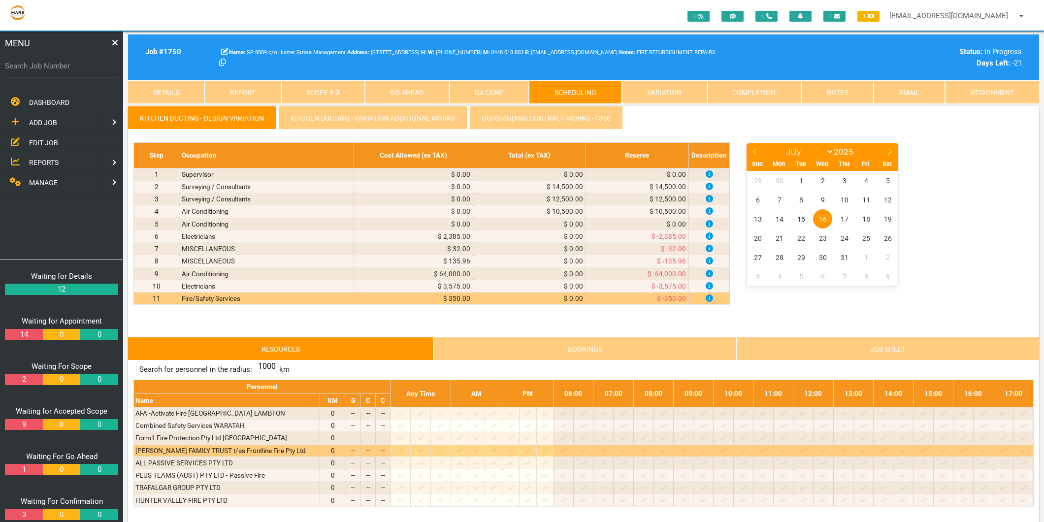
click at [403, 451] on icon at bounding box center [400, 450] width 5 height 6
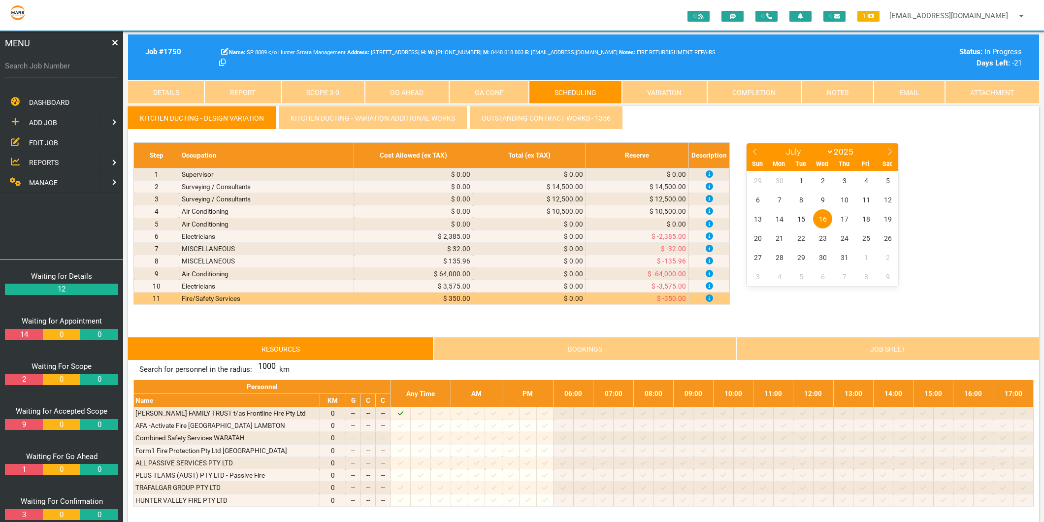
click at [322, 87] on link "Scope 3 - 0" at bounding box center [323, 92] width 84 height 24
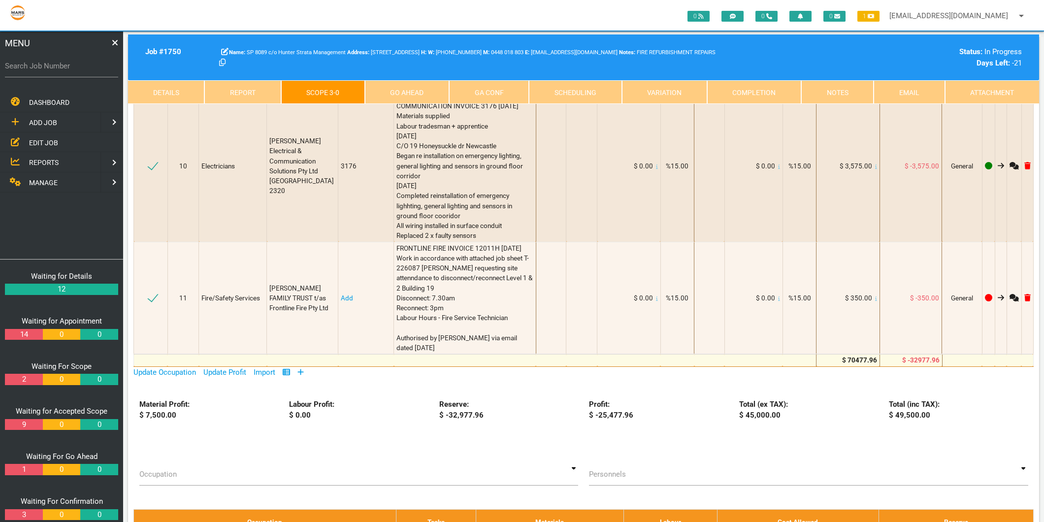
scroll to position [711, 0]
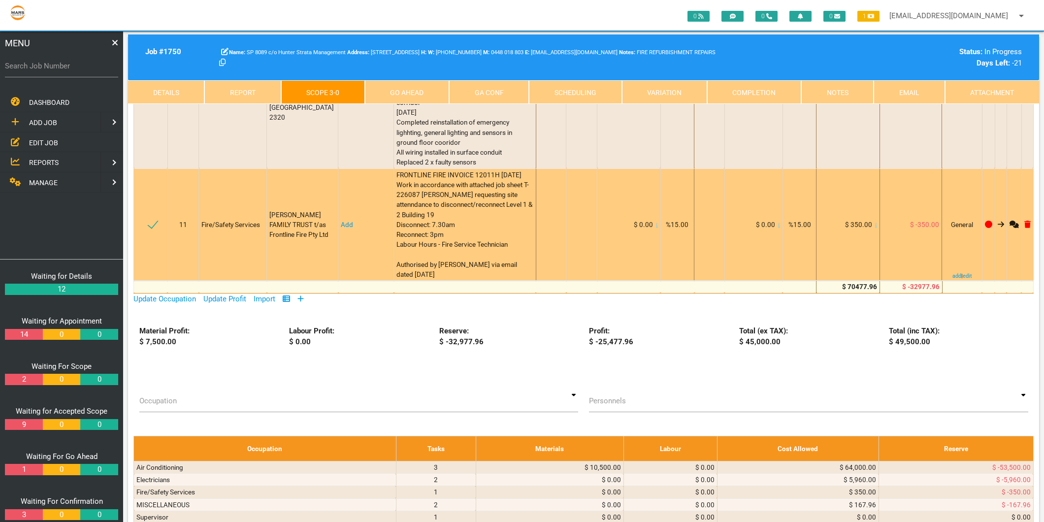
click at [344, 229] on link "Add" at bounding box center [347, 225] width 12 height 8
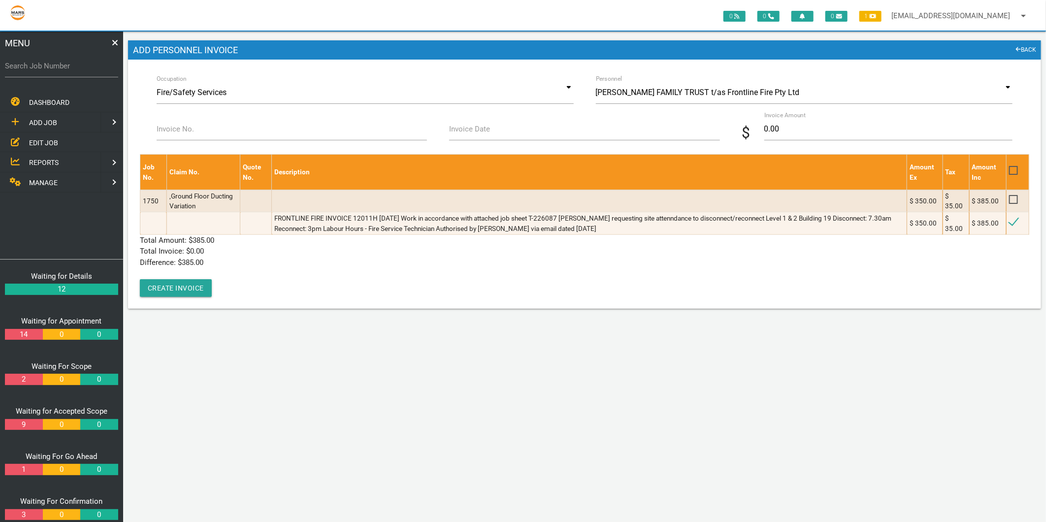
click at [181, 126] on label "Invoice No." at bounding box center [175, 129] width 37 height 11
click at [181, 126] on input "Invoice No." at bounding box center [292, 129] width 270 height 23
type input "12011H"
click at [462, 136] on input "Invoice Date" at bounding box center [584, 129] width 270 height 23
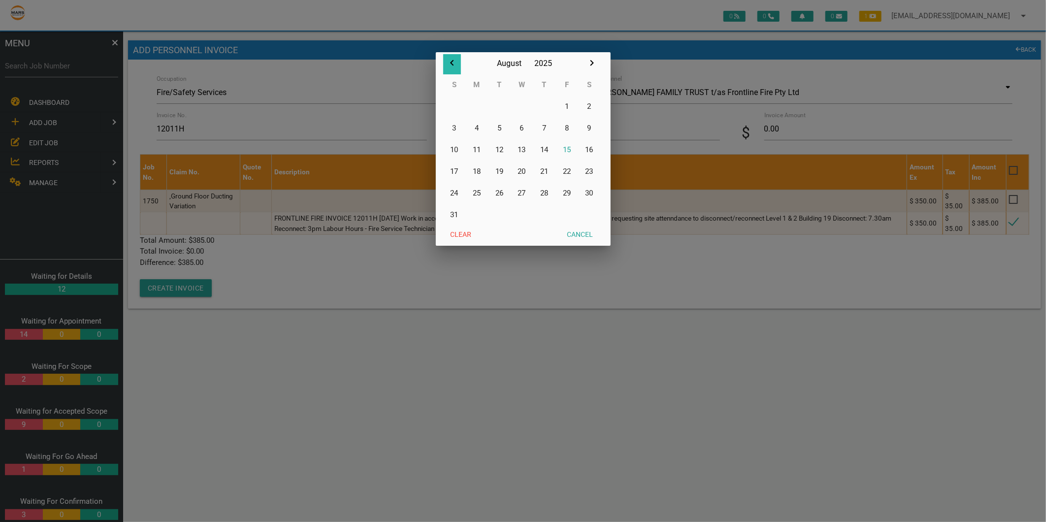
click at [451, 63] on icon "button" at bounding box center [451, 63] width 3 height 6
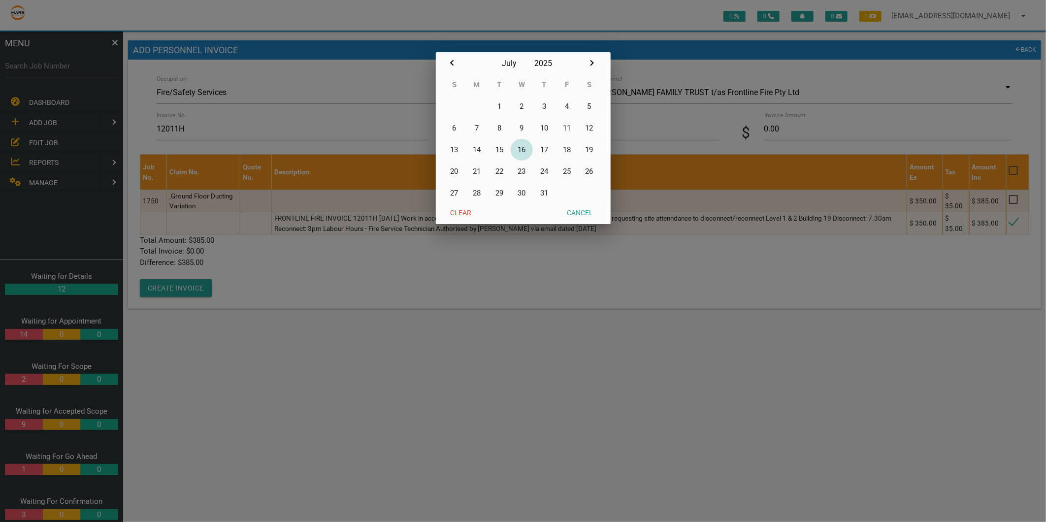
click at [526, 146] on button "16" at bounding box center [522, 150] width 23 height 22
type input "[DATE]"
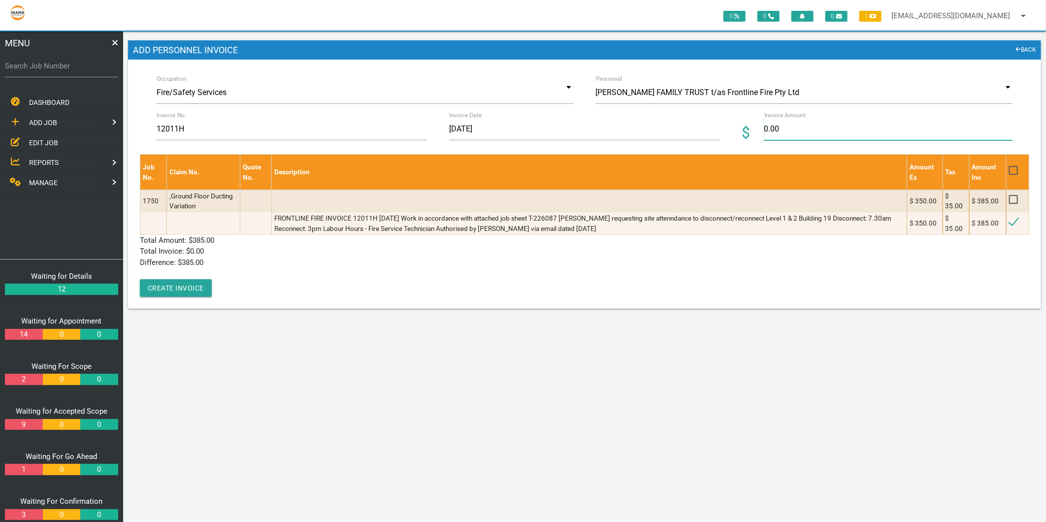
click at [817, 124] on input "0.00" at bounding box center [889, 129] width 248 height 23
type input "385"
click at [381, 257] on p "Difference: $ 385.00" at bounding box center [585, 262] width 890 height 11
click at [175, 289] on button "Create Invoice" at bounding box center [176, 288] width 72 height 18
